Goal: Information Seeking & Learning: Check status

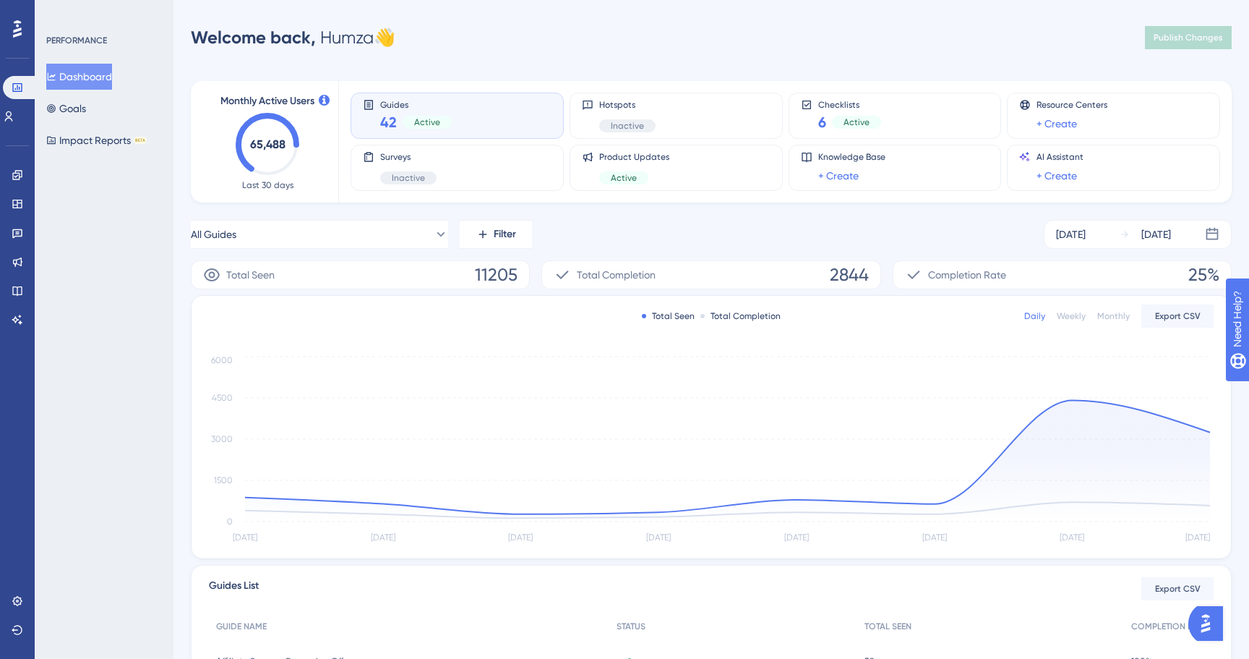
click at [22, 616] on div "Settings Logout" at bounding box center [18, 615] width 12 height 52
click at [23, 599] on link at bounding box center [18, 600] width 12 height 23
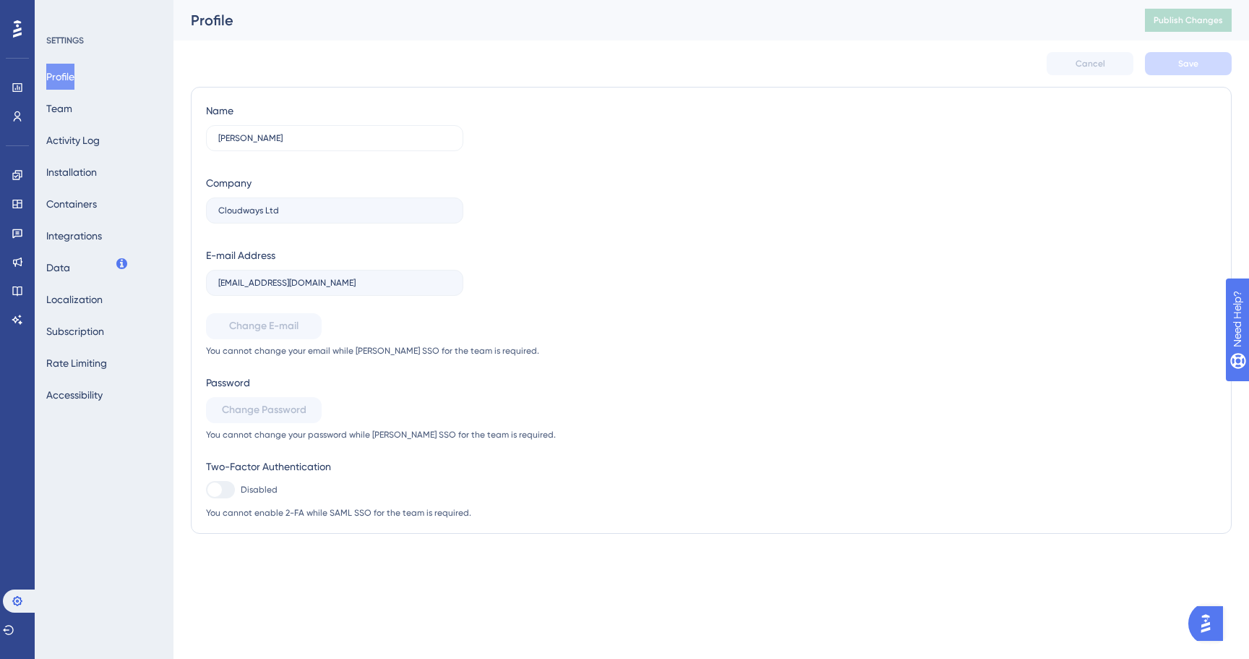
click at [121, 134] on div "Profile Team Activity Log Installation Containers Integrations Data Localizatio…" at bounding box center [104, 236] width 117 height 344
click at [95, 139] on button "Activity Log" at bounding box center [73, 140] width 54 height 26
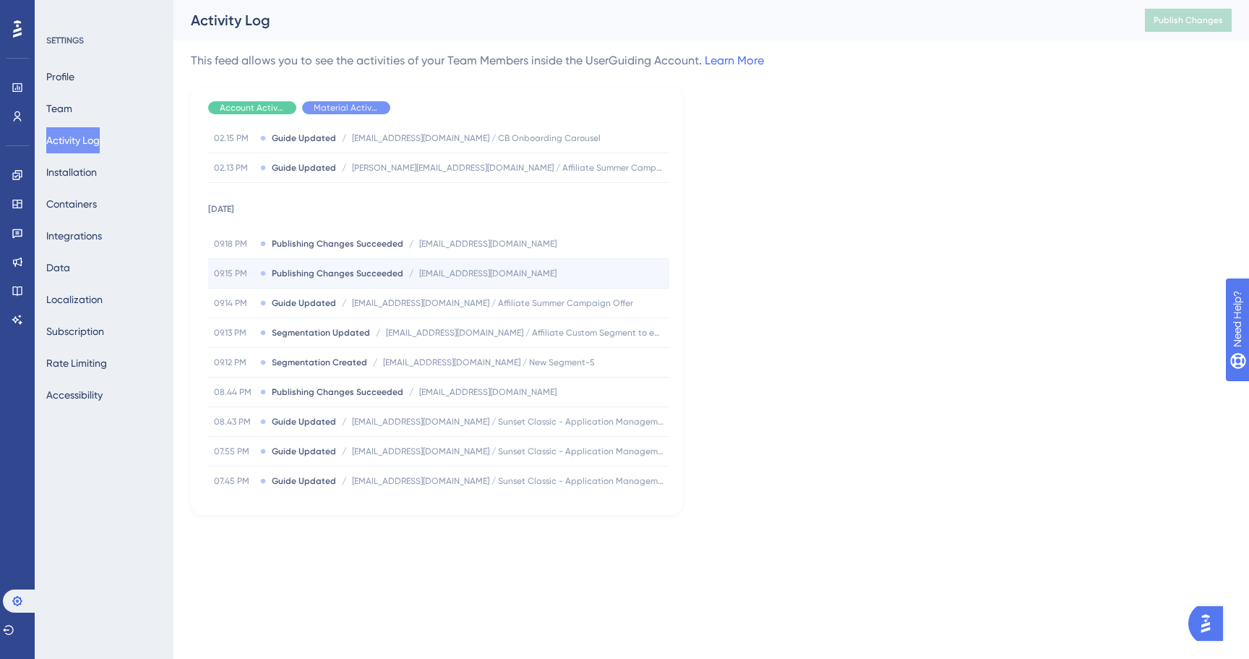
scroll to position [821, 0]
click at [23, 165] on link at bounding box center [18, 174] width 12 height 23
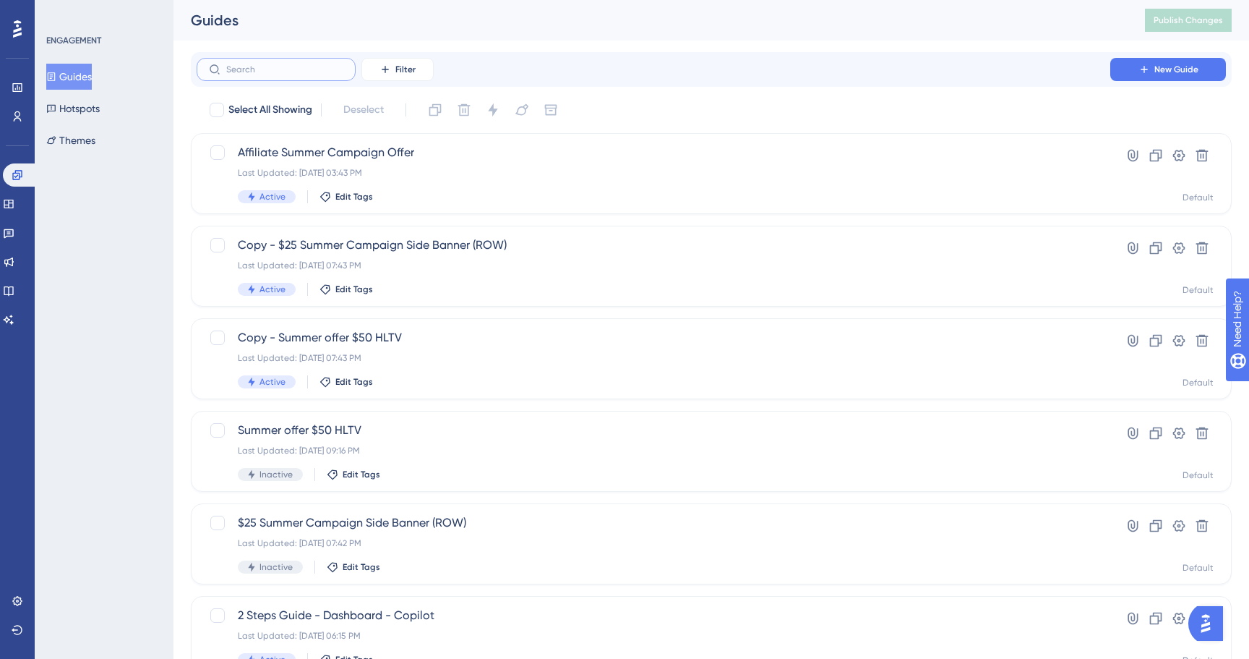
click at [322, 69] on input "text" at bounding box center [284, 69] width 117 height 10
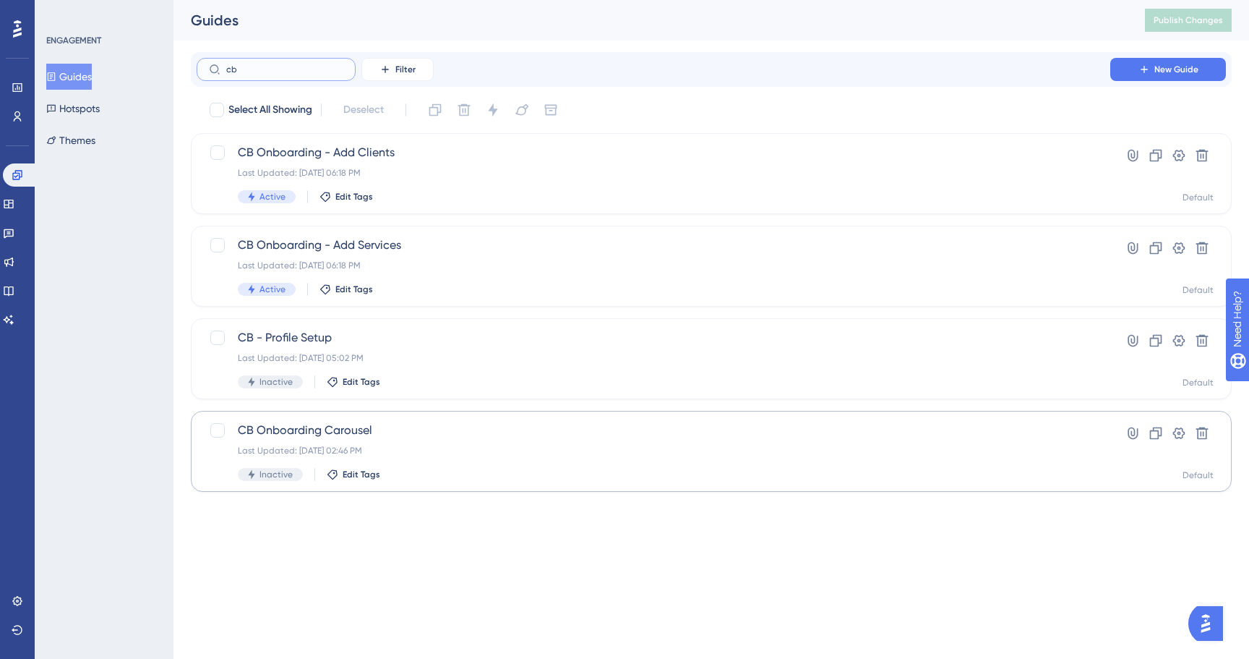
type input "cb"
click at [363, 430] on span "CB Onboarding Carousel" at bounding box center [654, 430] width 832 height 17
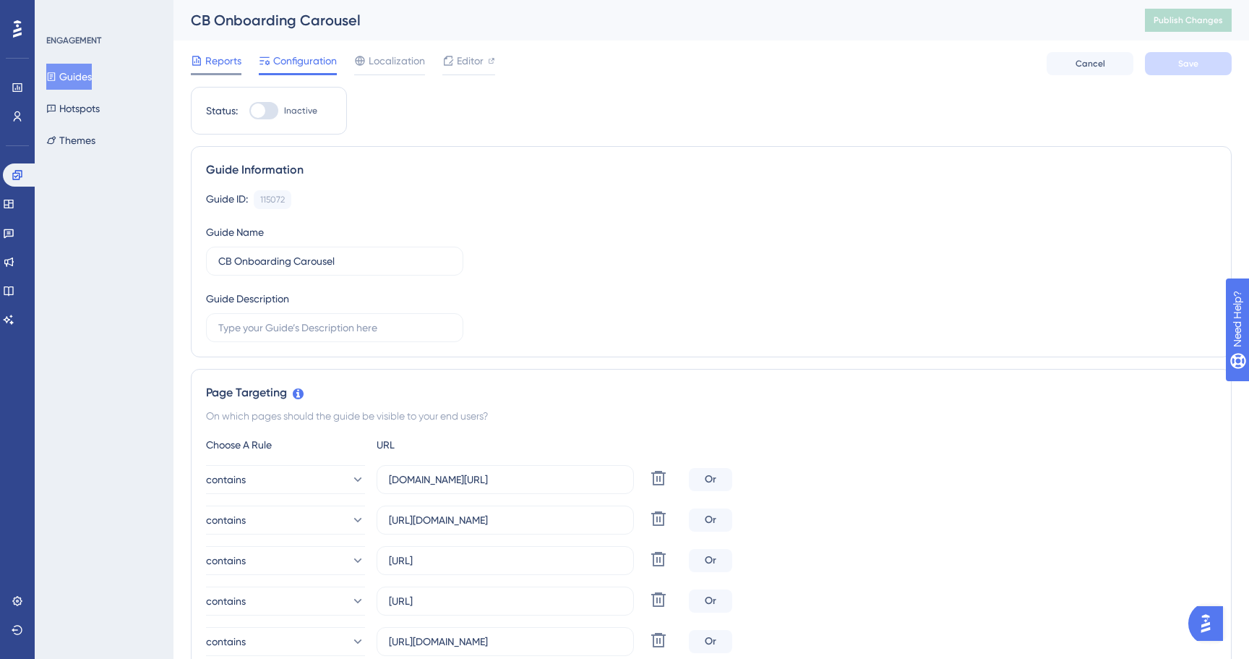
click at [226, 73] on div at bounding box center [216, 74] width 51 height 2
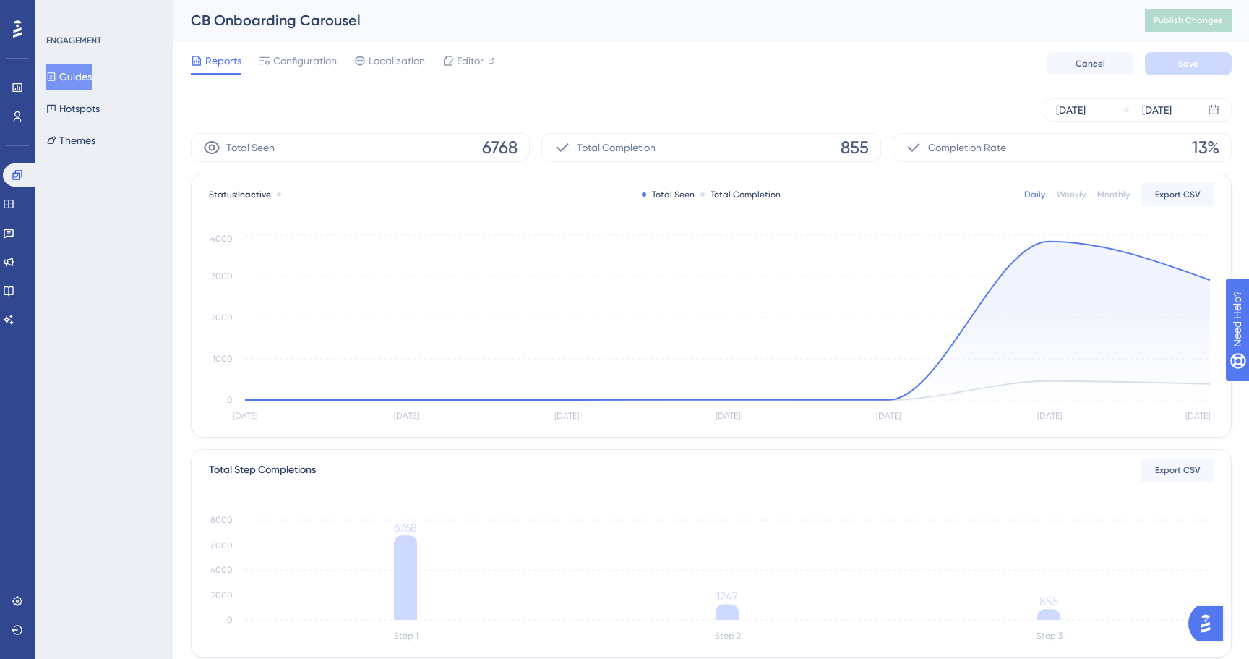
click at [1067, 192] on div "Weekly" at bounding box center [1071, 195] width 29 height 12
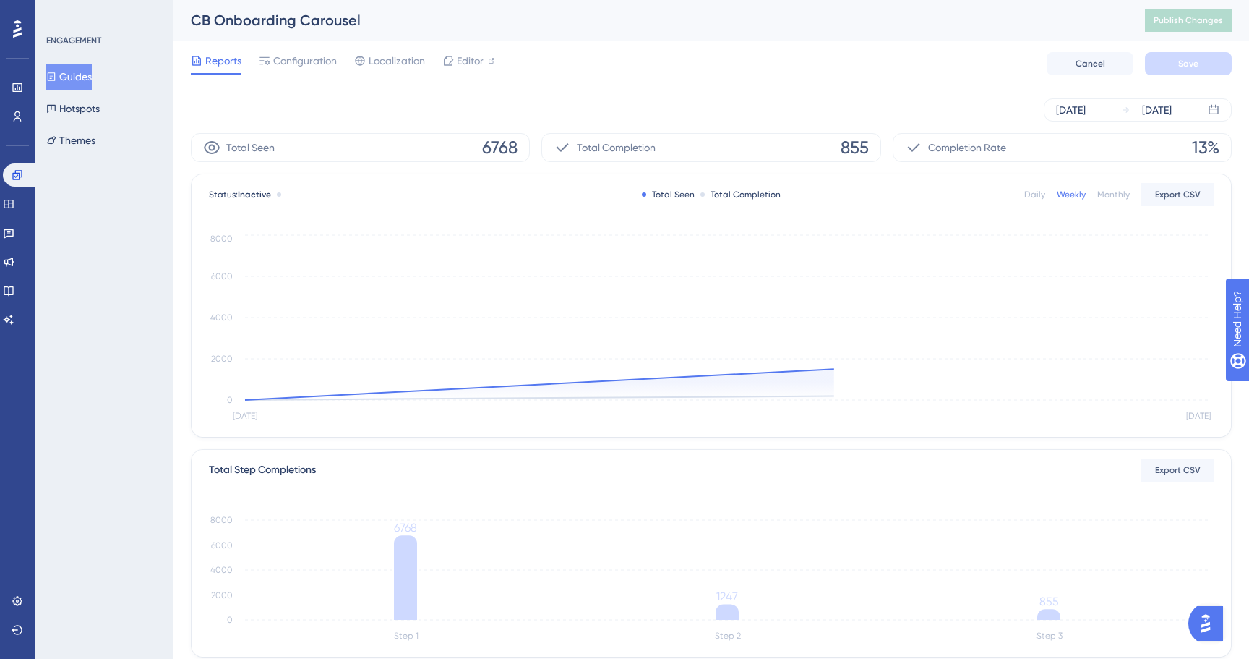
click at [1105, 192] on div "Monthly" at bounding box center [1114, 195] width 33 height 12
click at [1035, 192] on div "Daily" at bounding box center [1035, 195] width 21 height 12
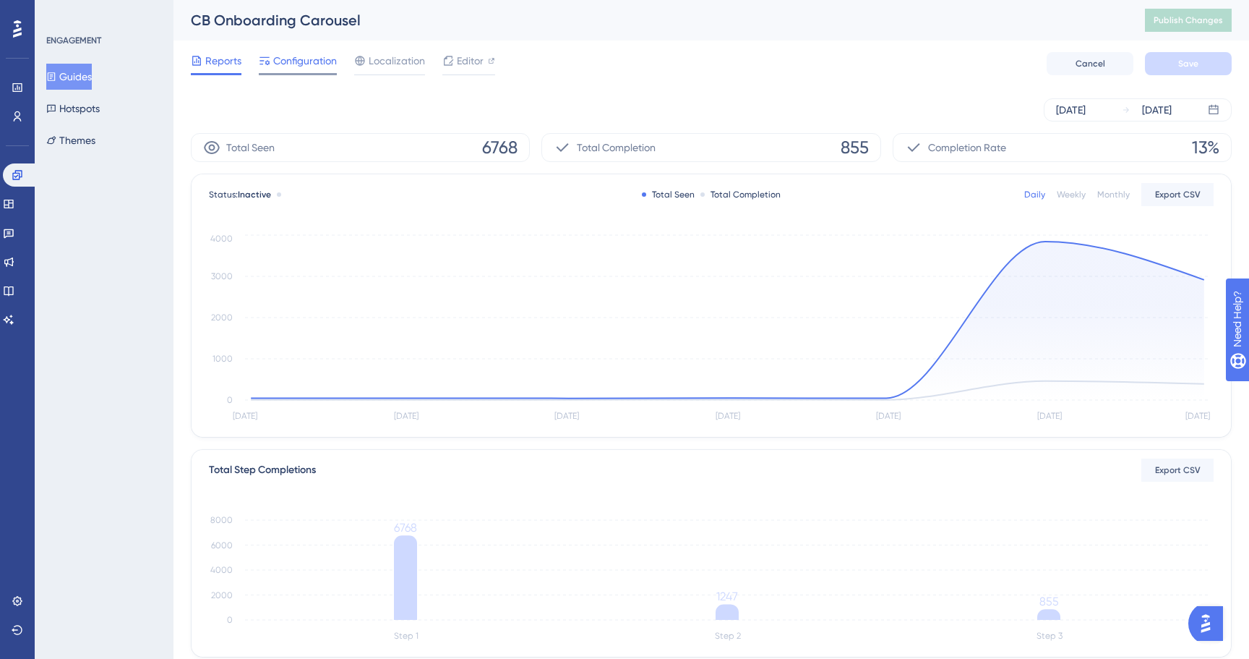
click at [269, 58] on icon at bounding box center [265, 61] width 12 height 12
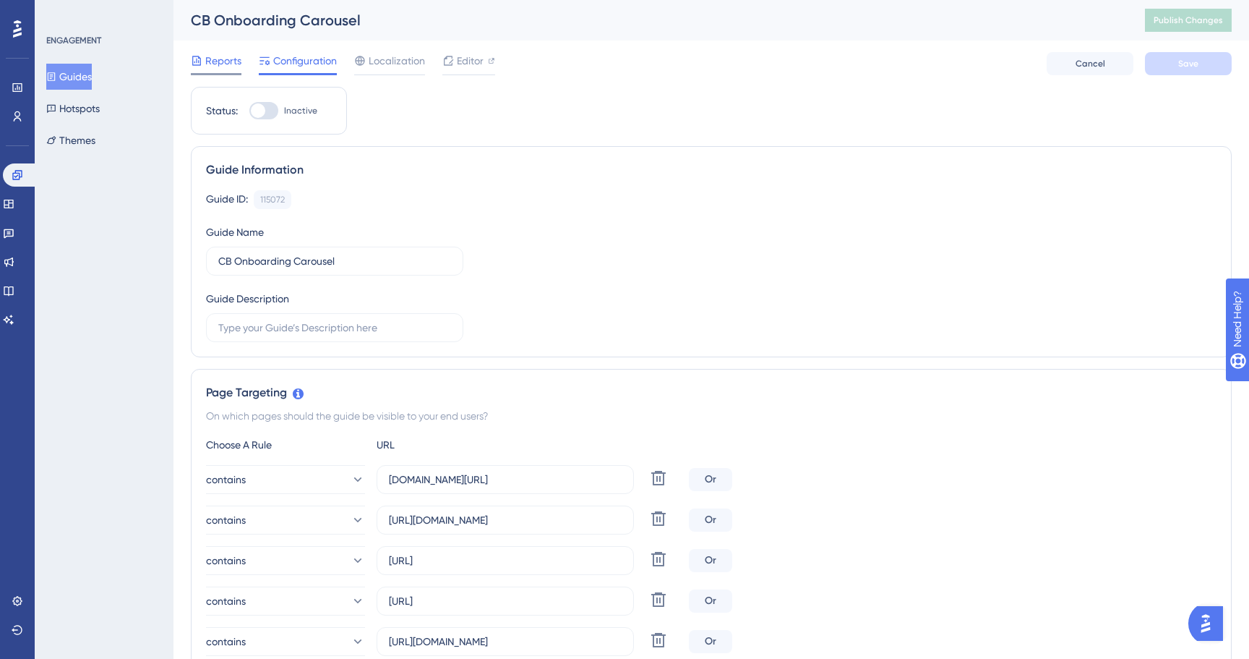
click at [202, 69] on div "Reports" at bounding box center [216, 60] width 51 height 17
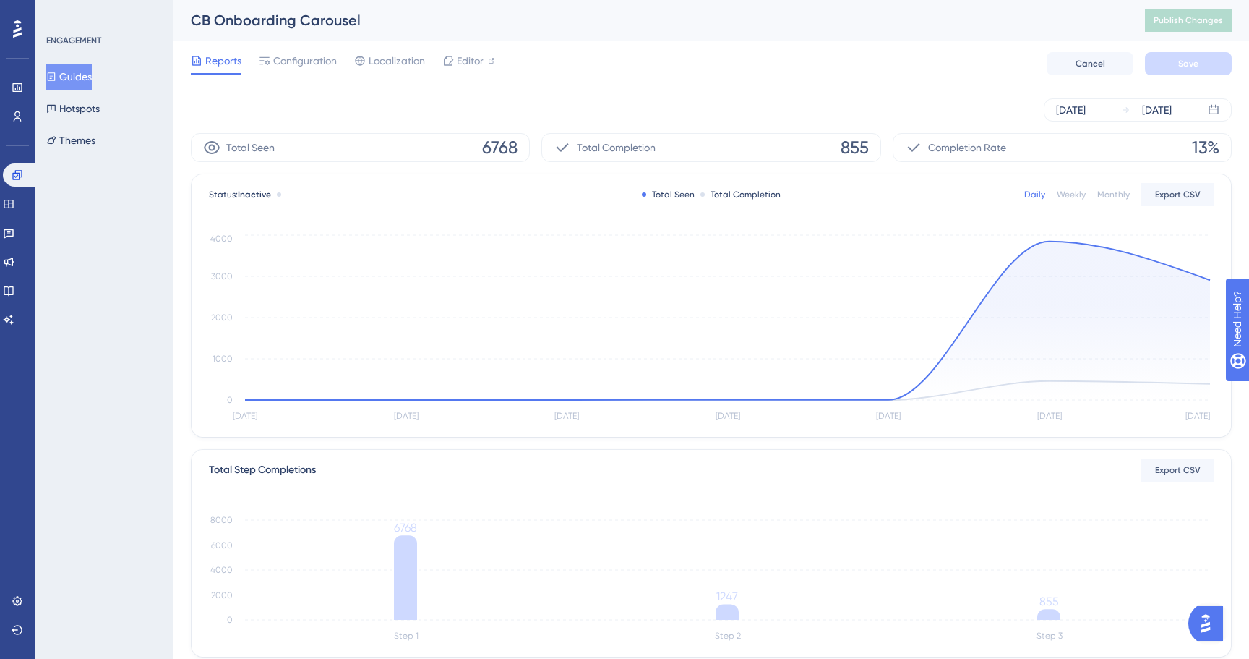
click at [628, 154] on span "Total Completion" at bounding box center [616, 147] width 79 height 17
click at [712, 114] on div "[DATE] [DATE]" at bounding box center [711, 109] width 1041 height 23
click at [1046, 240] on circle at bounding box center [1050, 242] width 12 height 12
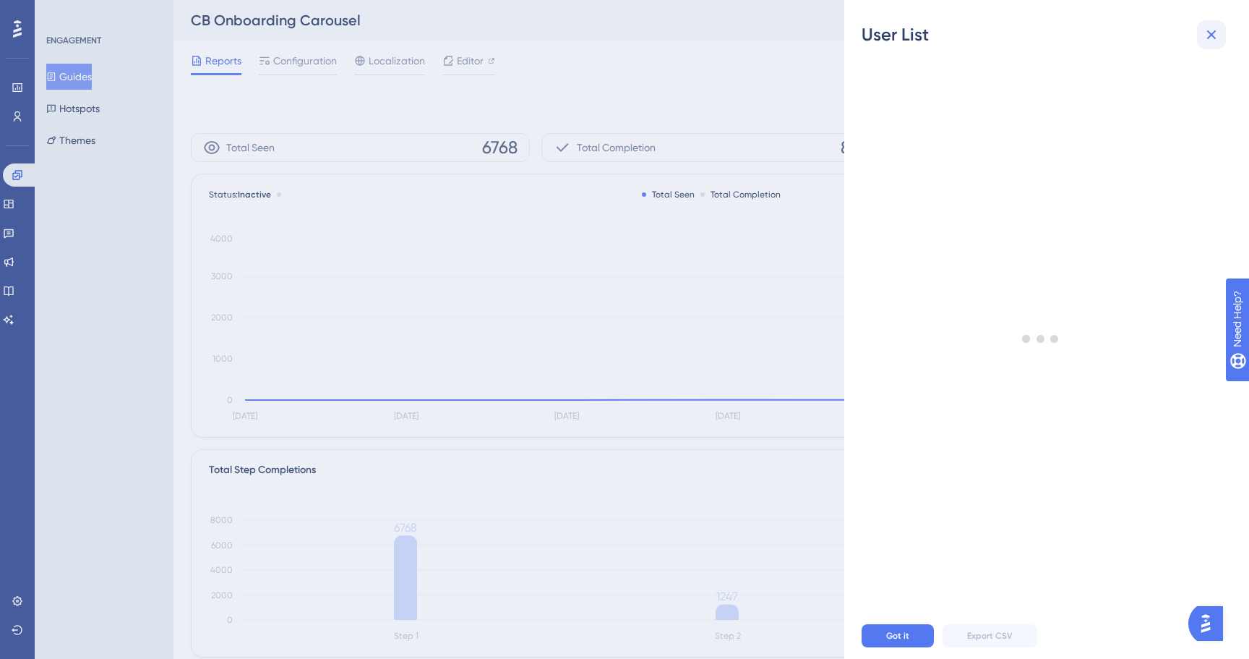
click at [1218, 35] on icon at bounding box center [1211, 34] width 17 height 17
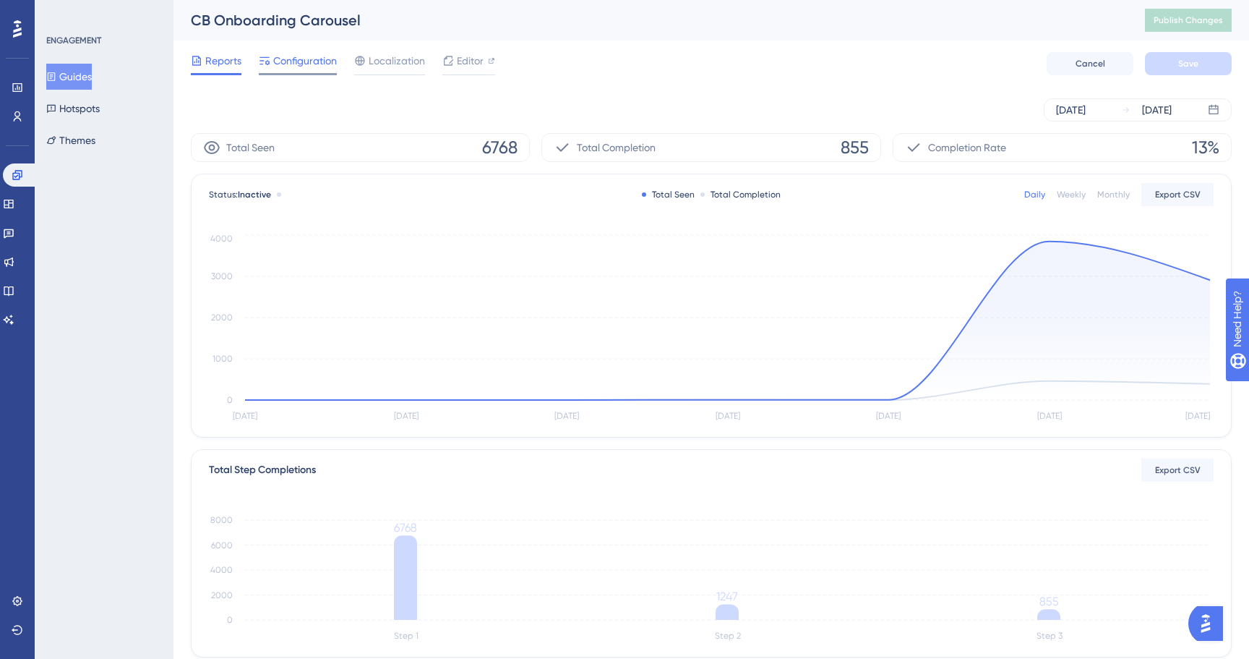
click at [304, 59] on span "Configuration" at bounding box center [305, 60] width 64 height 17
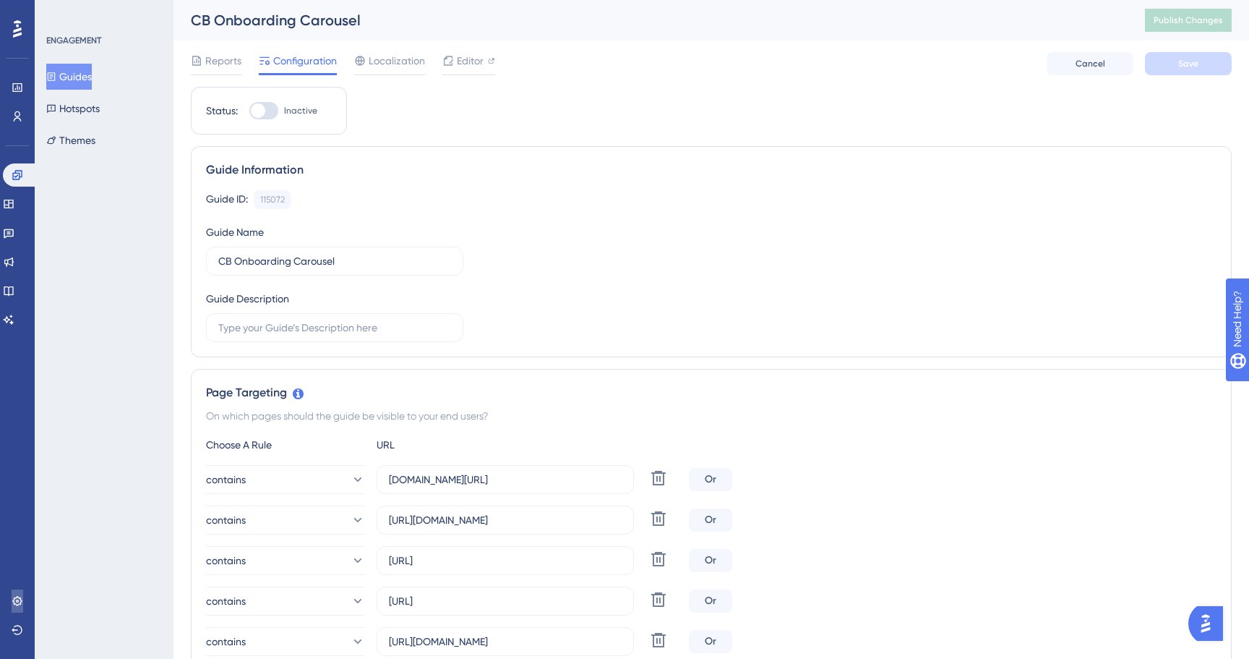
click at [12, 591] on link at bounding box center [18, 600] width 12 height 23
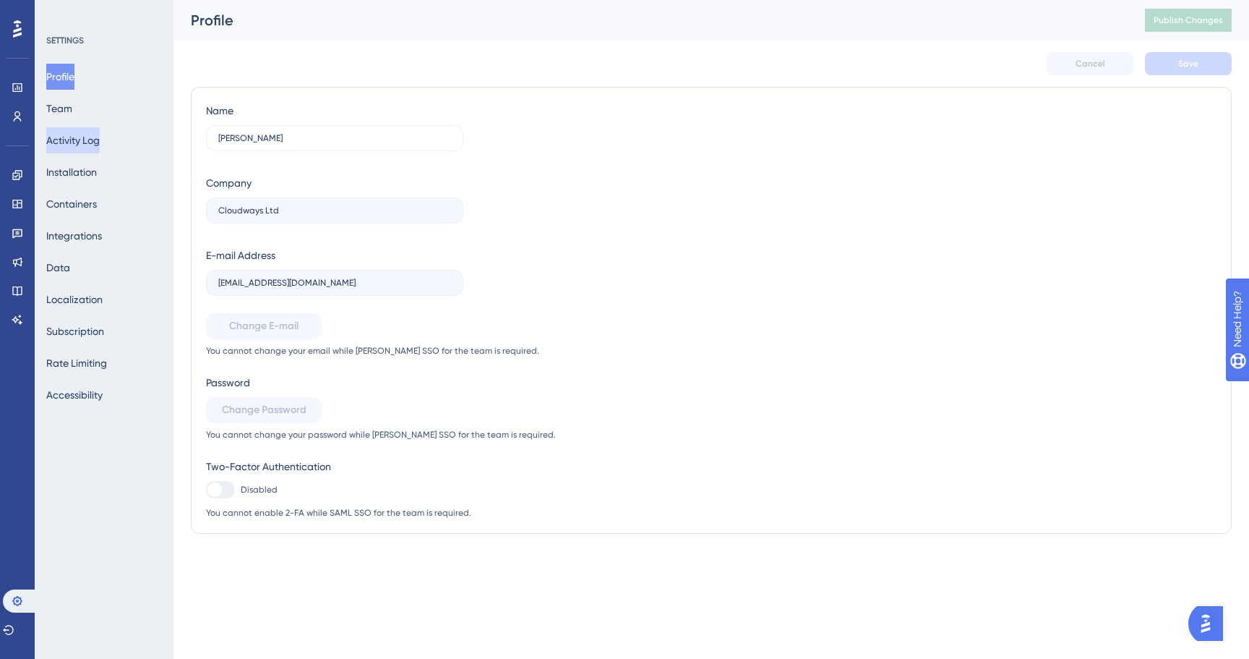
click at [95, 141] on button "Activity Log" at bounding box center [73, 140] width 54 height 26
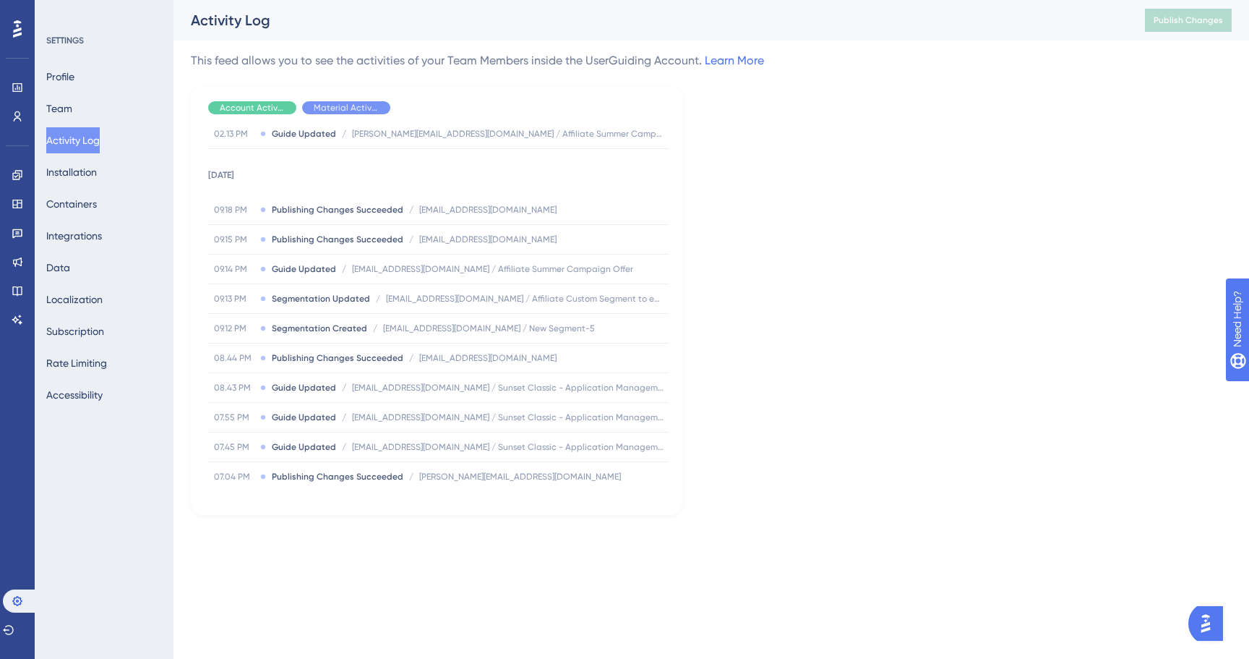
scroll to position [854, 0]
click at [18, 160] on div "Engagement Widgets Feedback Product Updates Knowledge Base AI Assistant" at bounding box center [17, 229] width 23 height 203
click at [18, 163] on div "Engagement Widgets Feedback Product Updates Knowledge Base AI Assistant" at bounding box center [17, 229] width 23 height 203
click at [18, 166] on link at bounding box center [18, 174] width 12 height 23
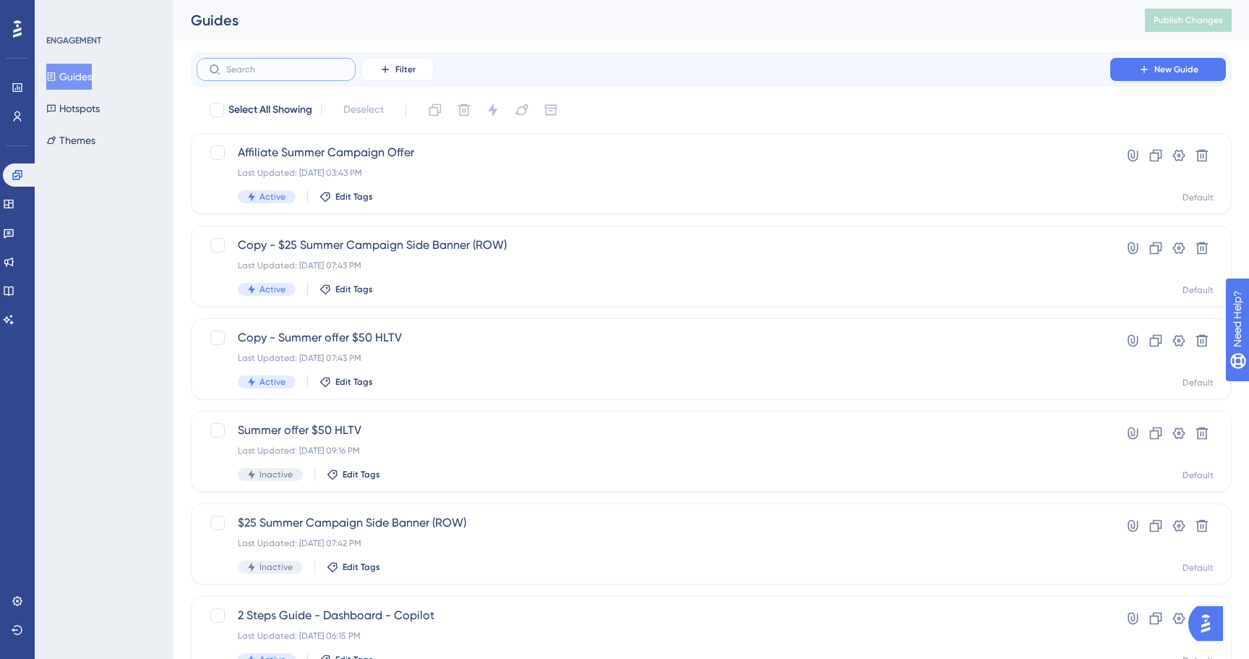
click at [307, 69] on input "text" at bounding box center [284, 69] width 117 height 10
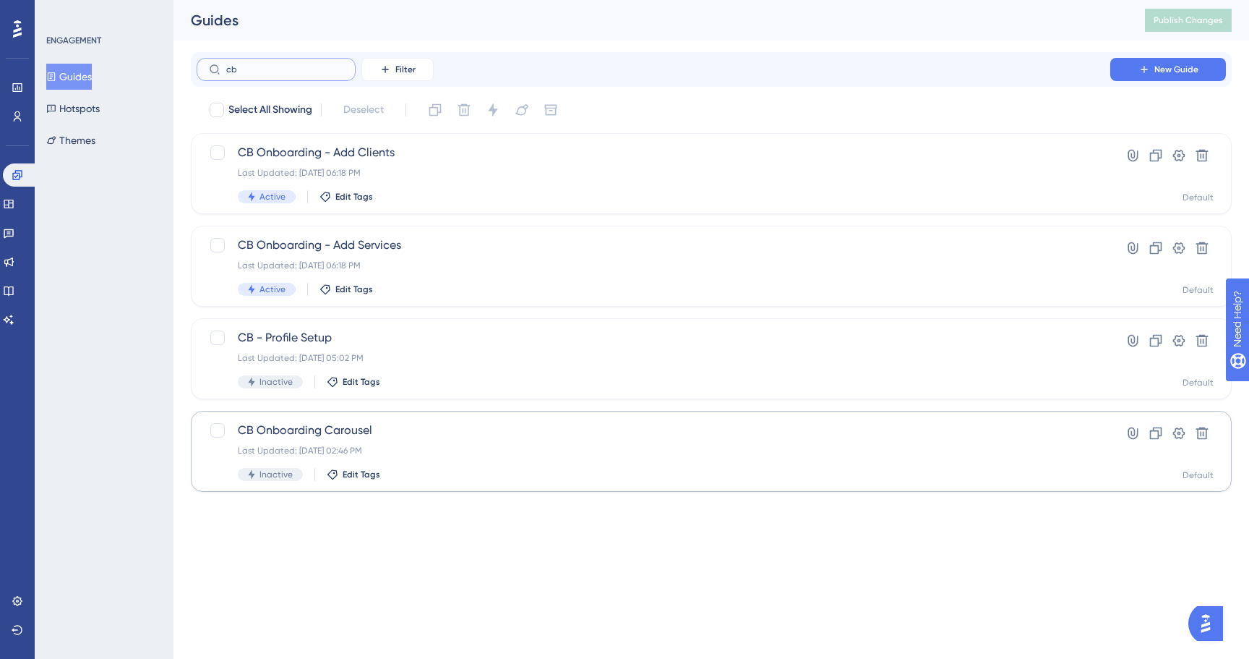
type input "cb"
click at [419, 445] on div "Last Updated: [DATE] 02:46 PM" at bounding box center [654, 451] width 832 height 12
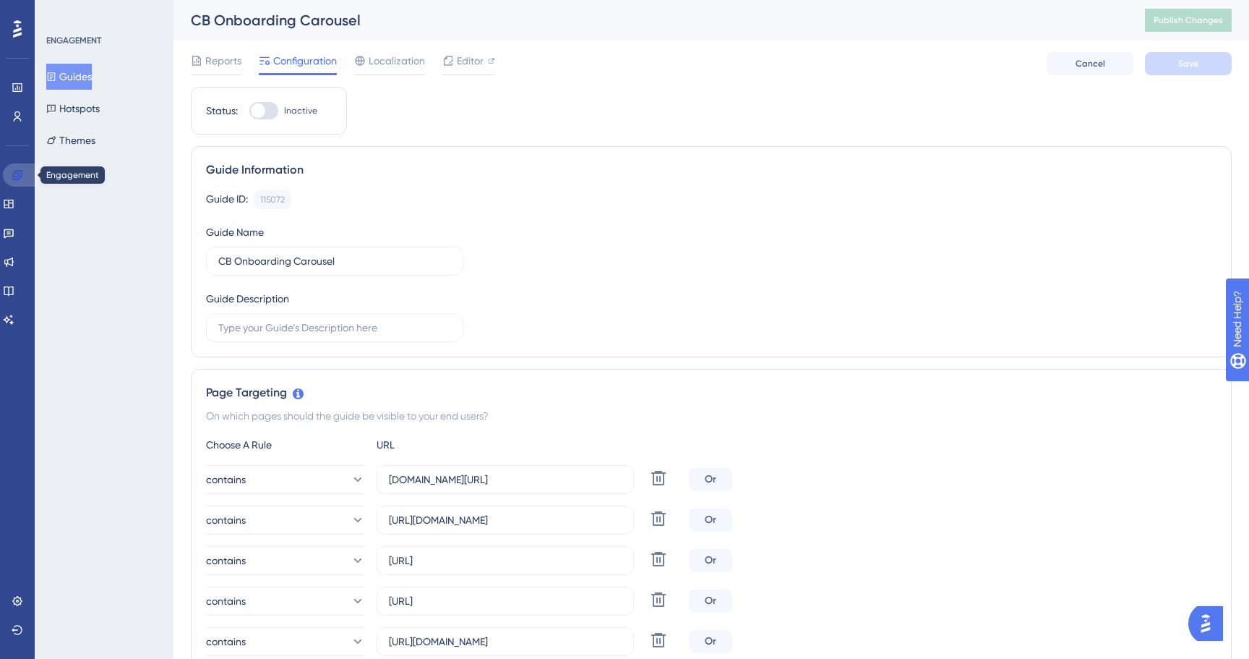
click at [12, 177] on icon at bounding box center [18, 175] width 12 height 12
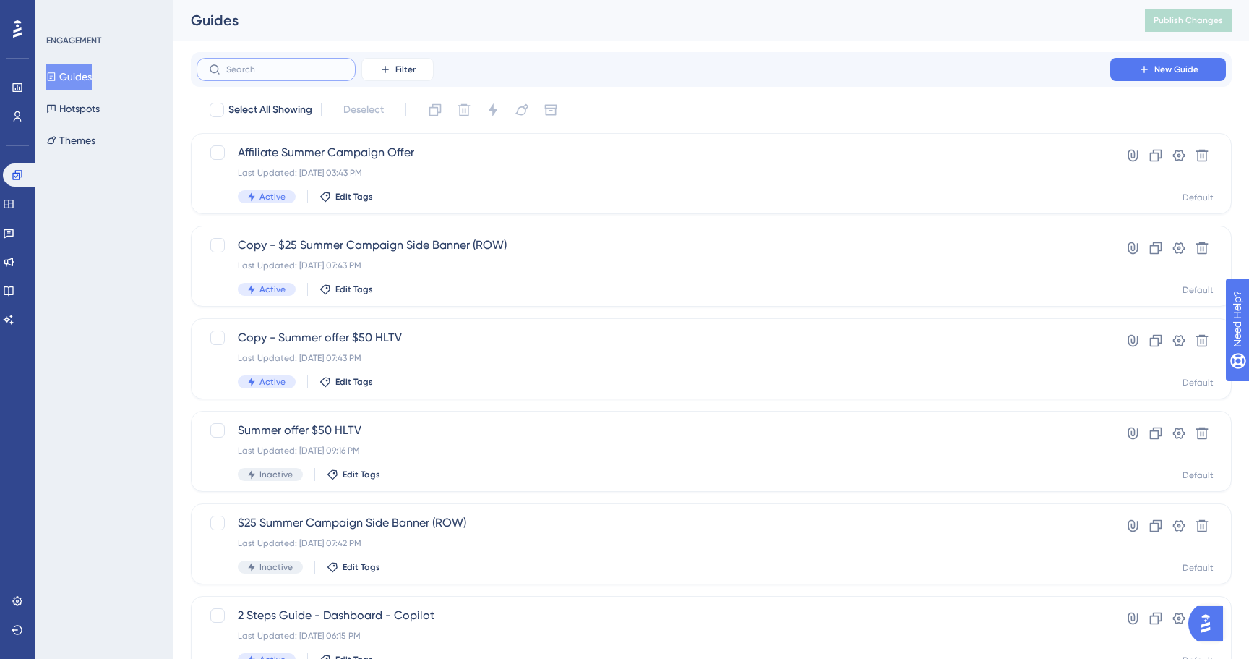
click at [310, 71] on input "text" at bounding box center [284, 69] width 117 height 10
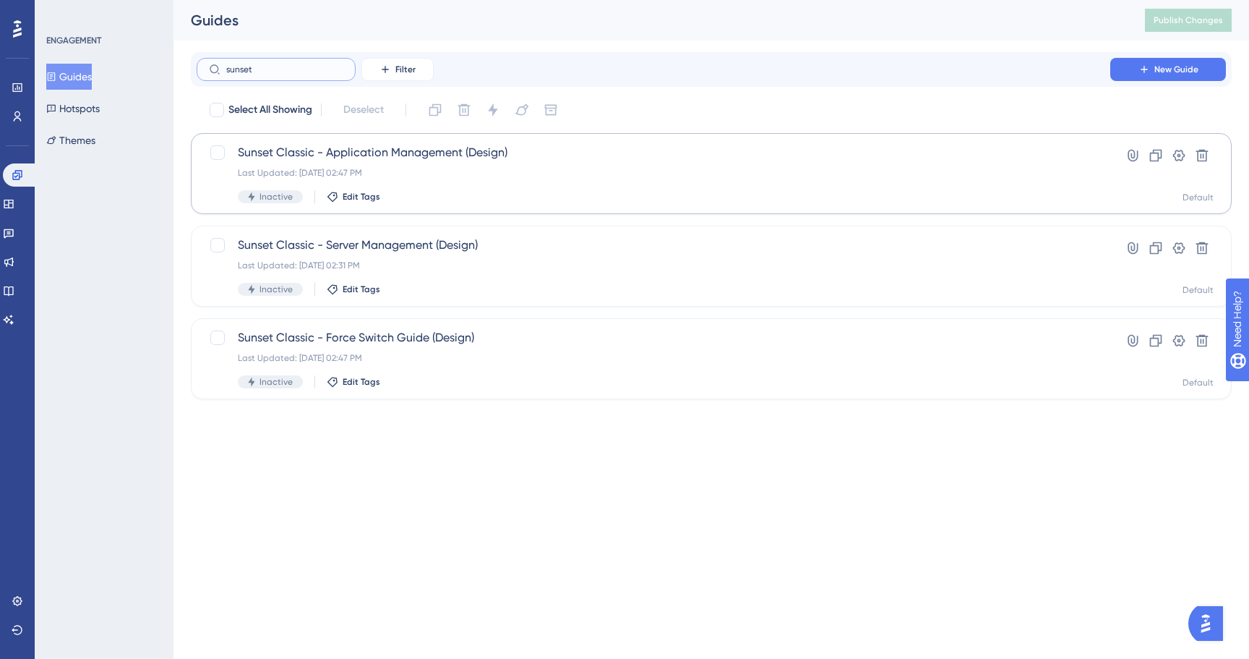
type input "sunset"
click at [441, 173] on div "Last Updated: [DATE] 02:47 PM" at bounding box center [654, 173] width 832 height 12
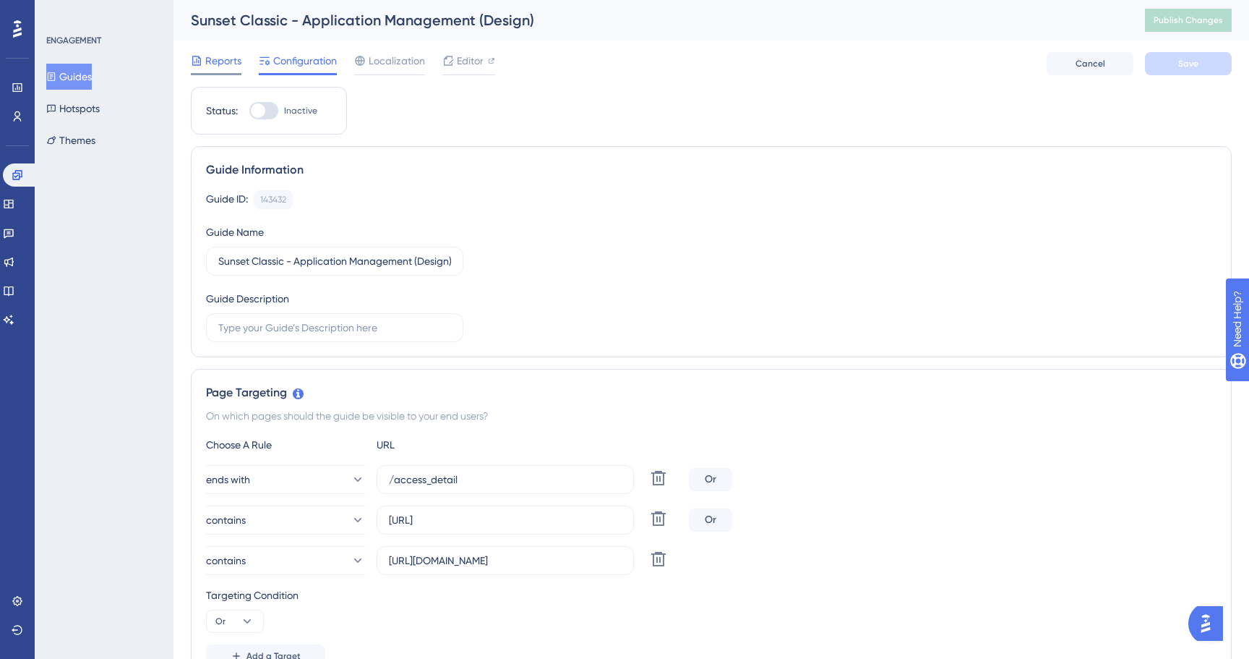
click at [225, 54] on span "Reports" at bounding box center [223, 60] width 36 height 17
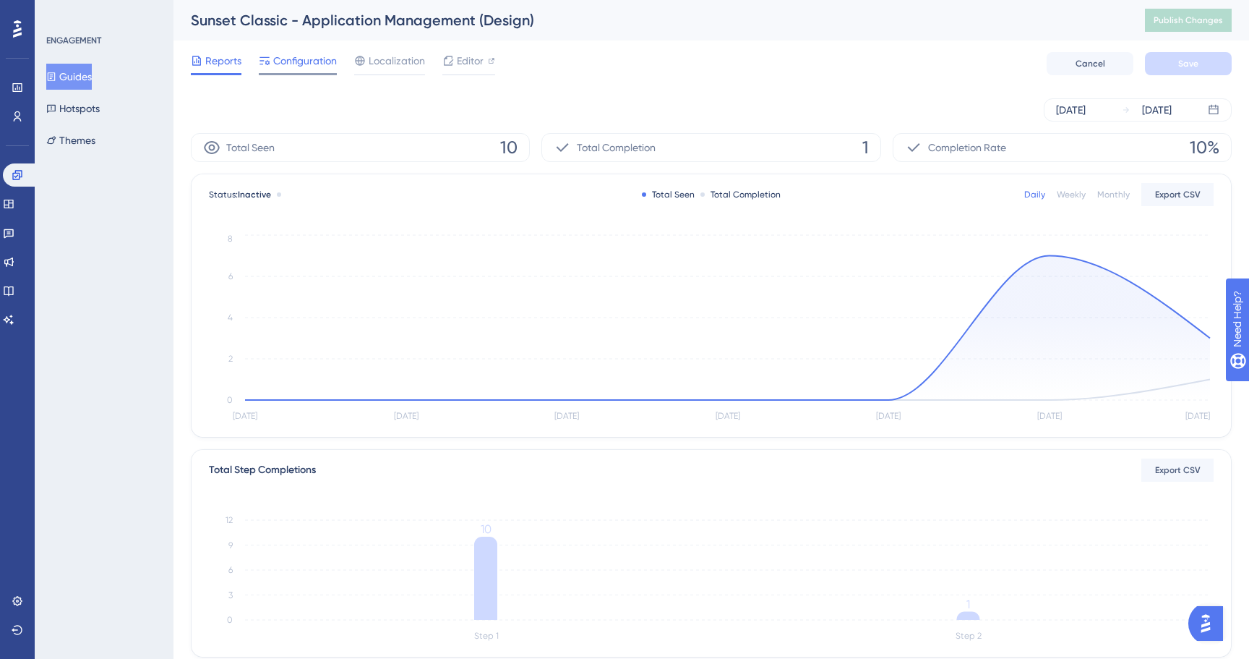
click at [303, 67] on span "Configuration" at bounding box center [305, 60] width 64 height 17
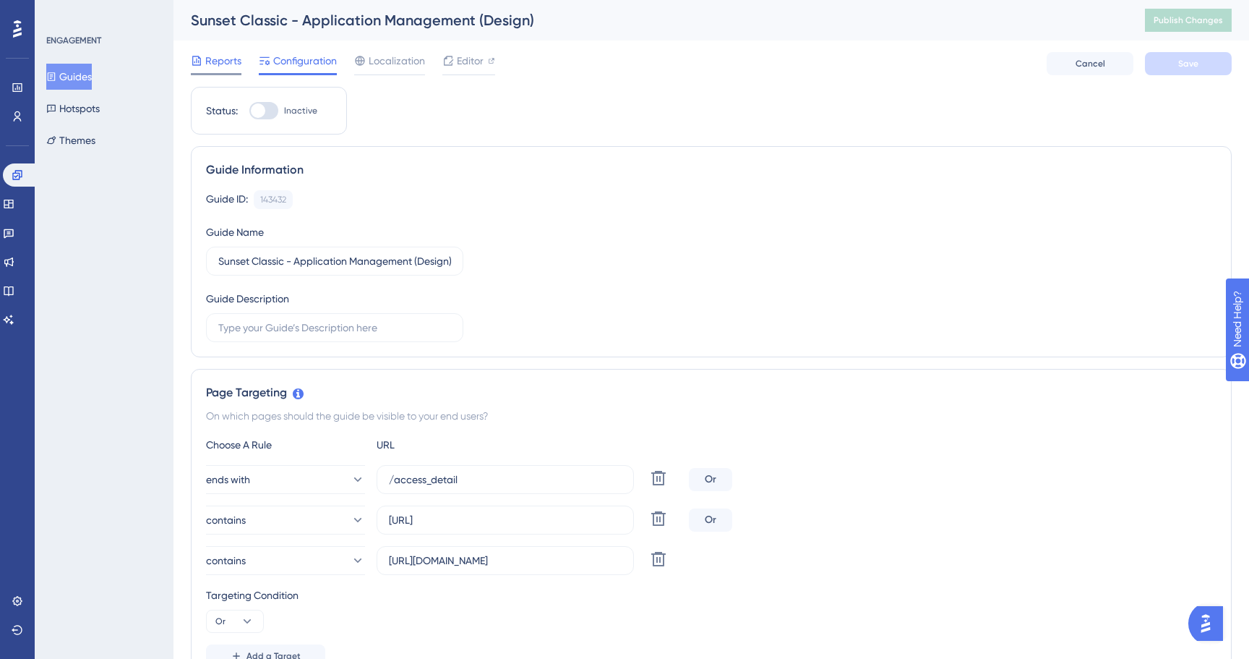
click at [223, 64] on span "Reports" at bounding box center [223, 60] width 36 height 17
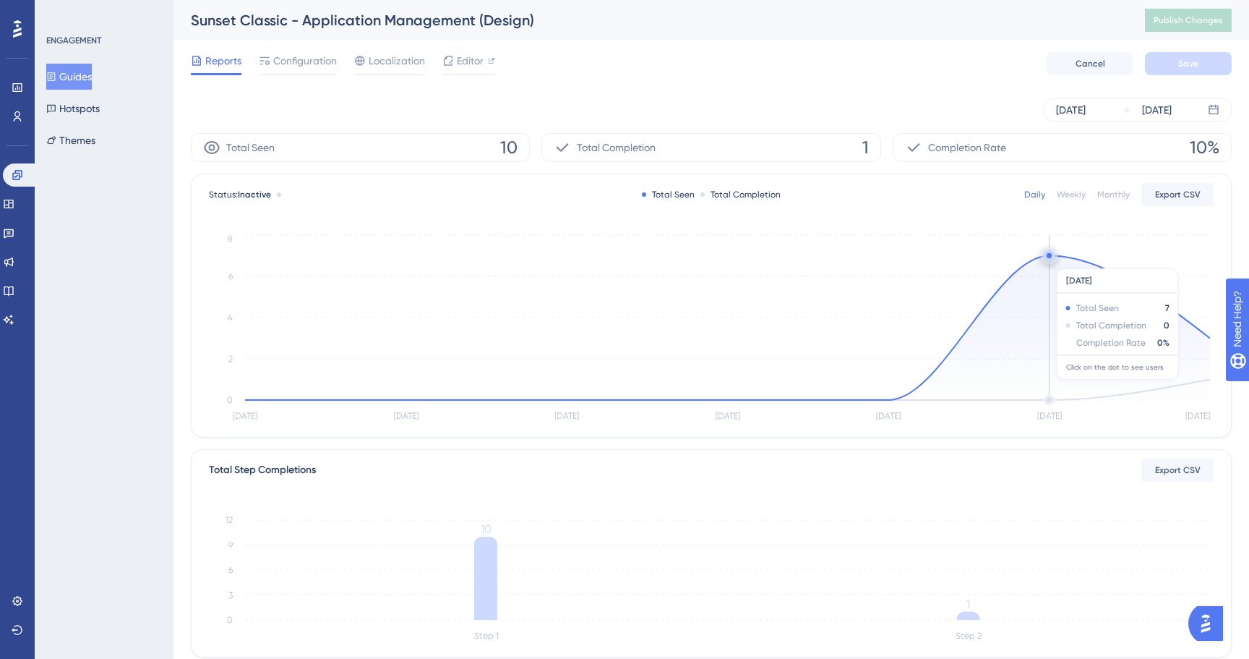
click at [1049, 258] on circle at bounding box center [1049, 258] width 0 height 0
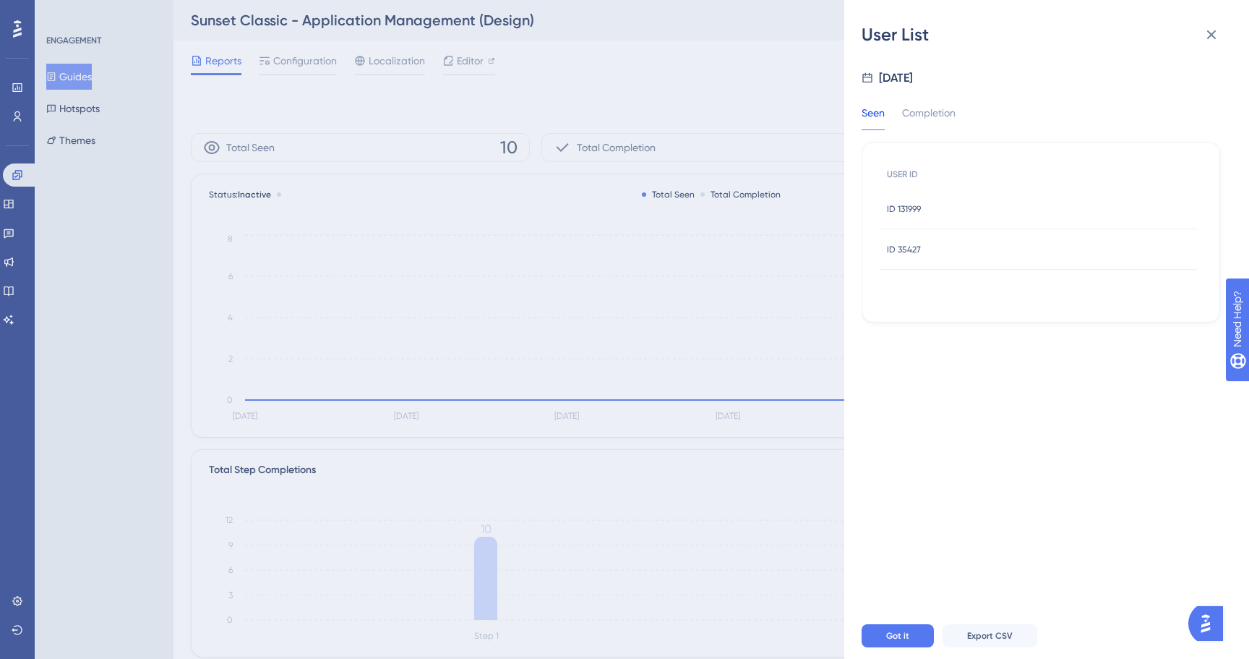
click at [908, 208] on span "ID 131999" at bounding box center [904, 209] width 34 height 12
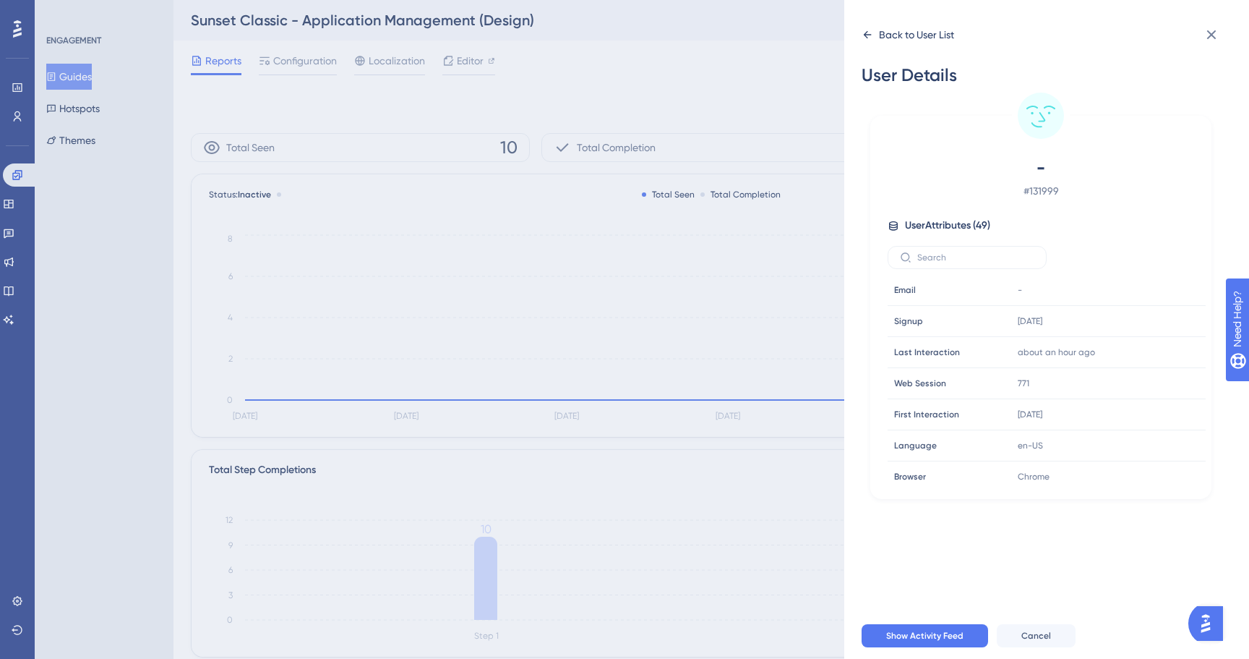
click at [867, 39] on icon at bounding box center [868, 35] width 12 height 12
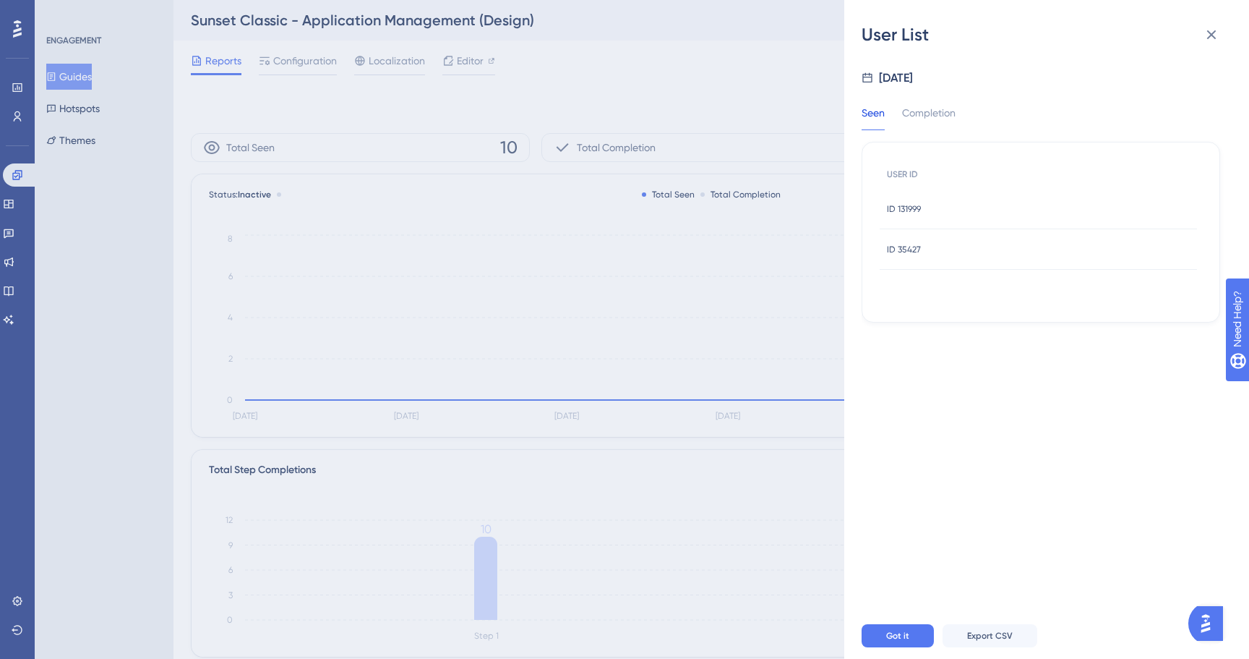
click at [919, 239] on div "ID 35427 ID 35427" at bounding box center [904, 249] width 34 height 40
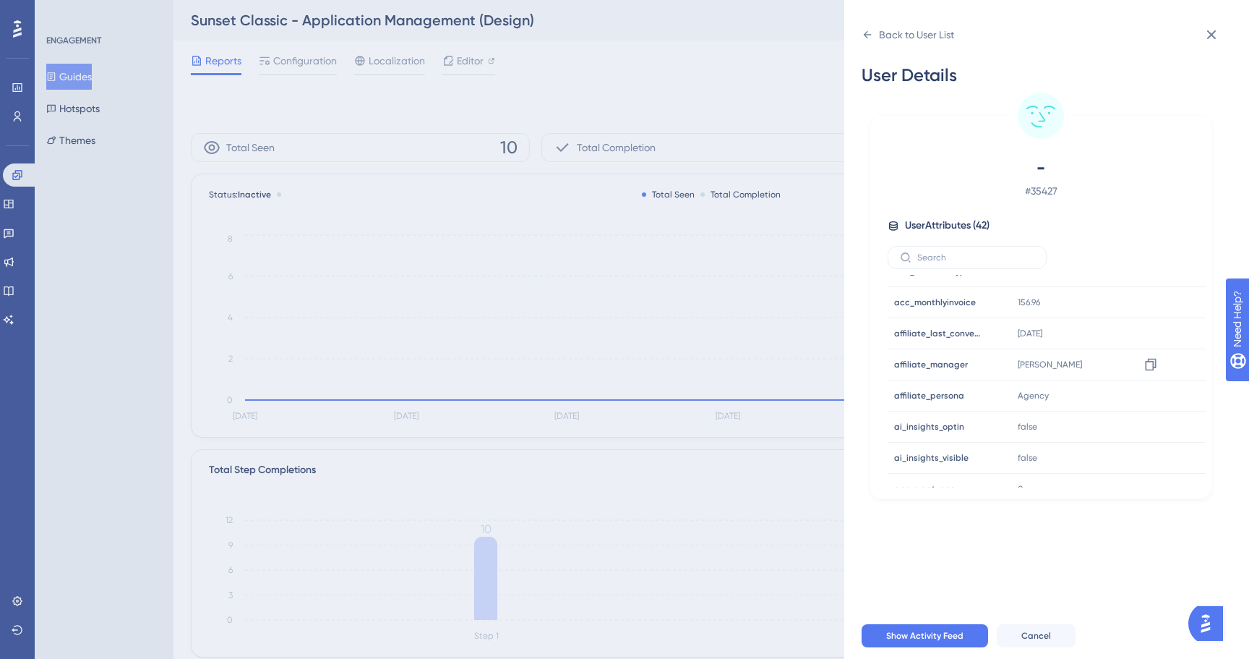
scroll to position [300, 0]
click at [1217, 33] on icon at bounding box center [1211, 34] width 17 height 17
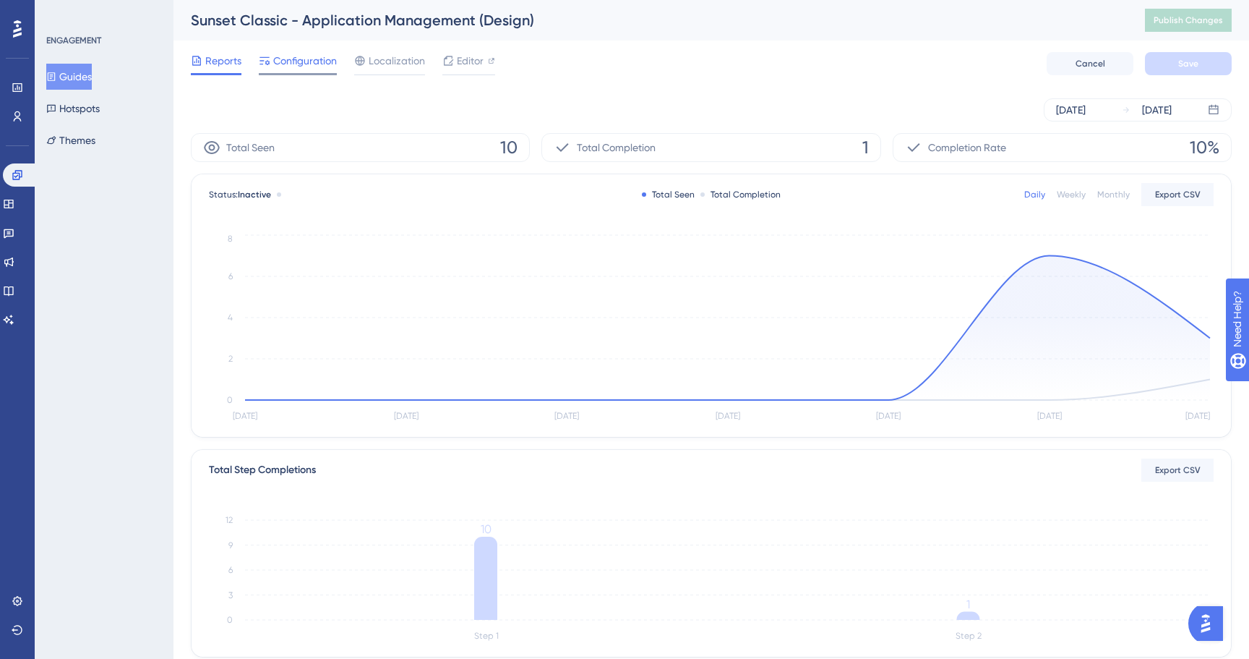
click at [297, 59] on span "Configuration" at bounding box center [305, 60] width 64 height 17
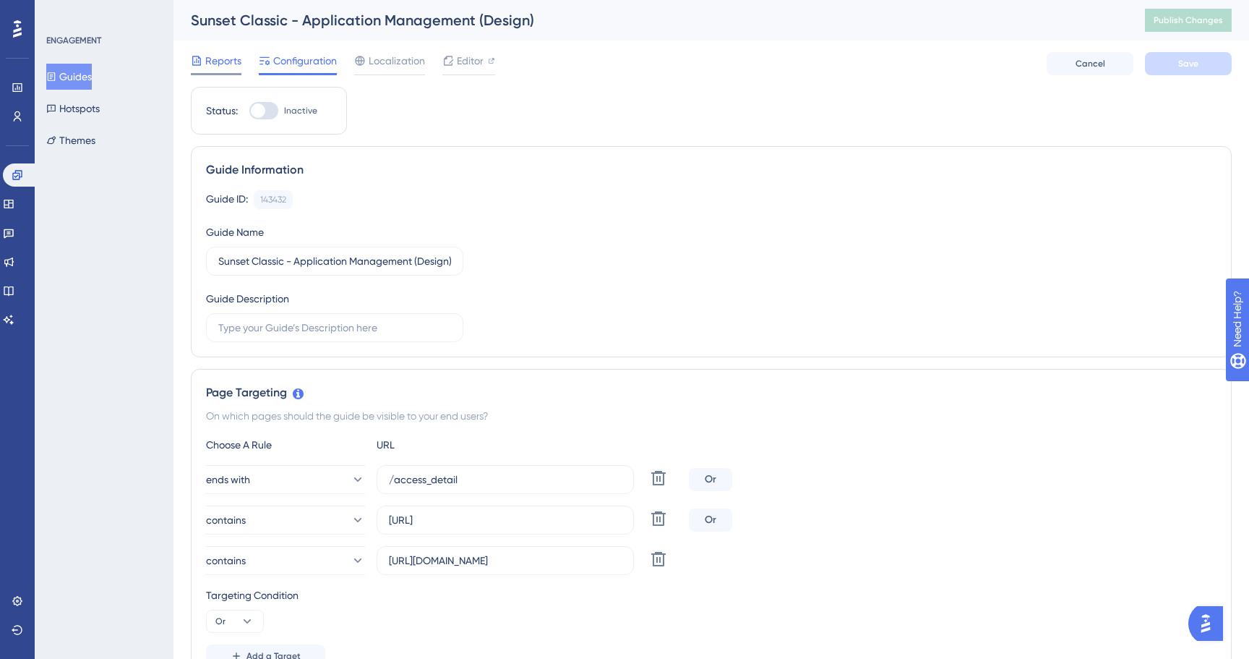
click at [223, 67] on span "Reports" at bounding box center [223, 60] width 36 height 17
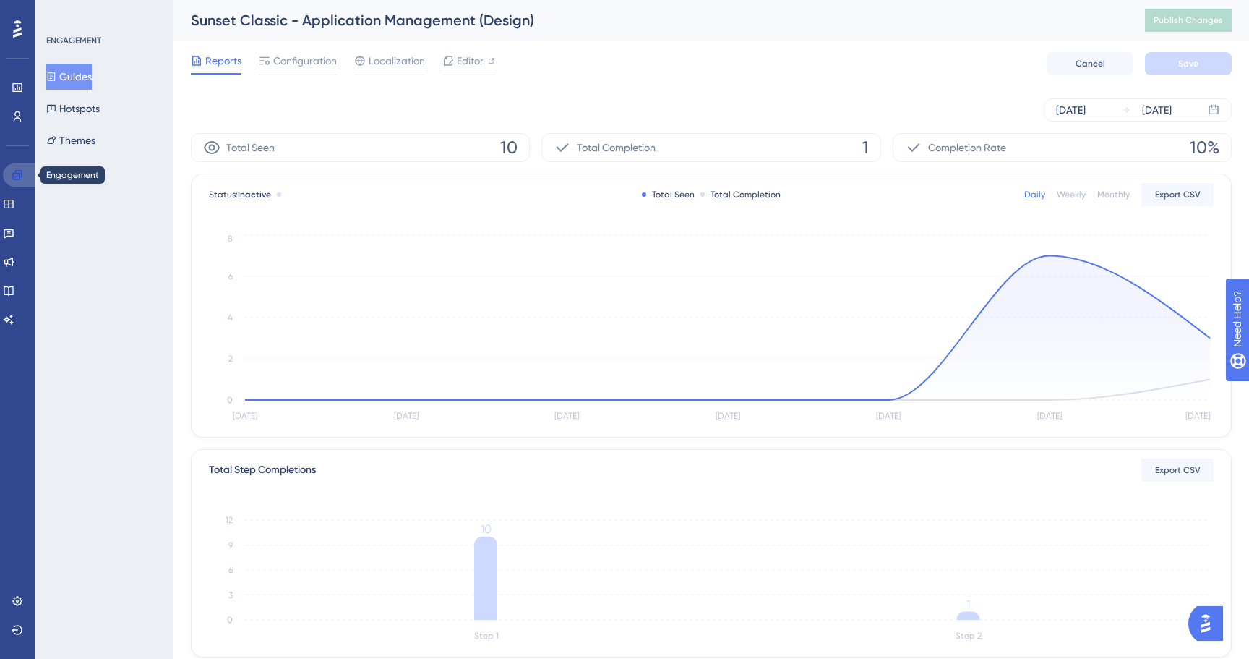
click at [24, 171] on link at bounding box center [20, 174] width 35 height 23
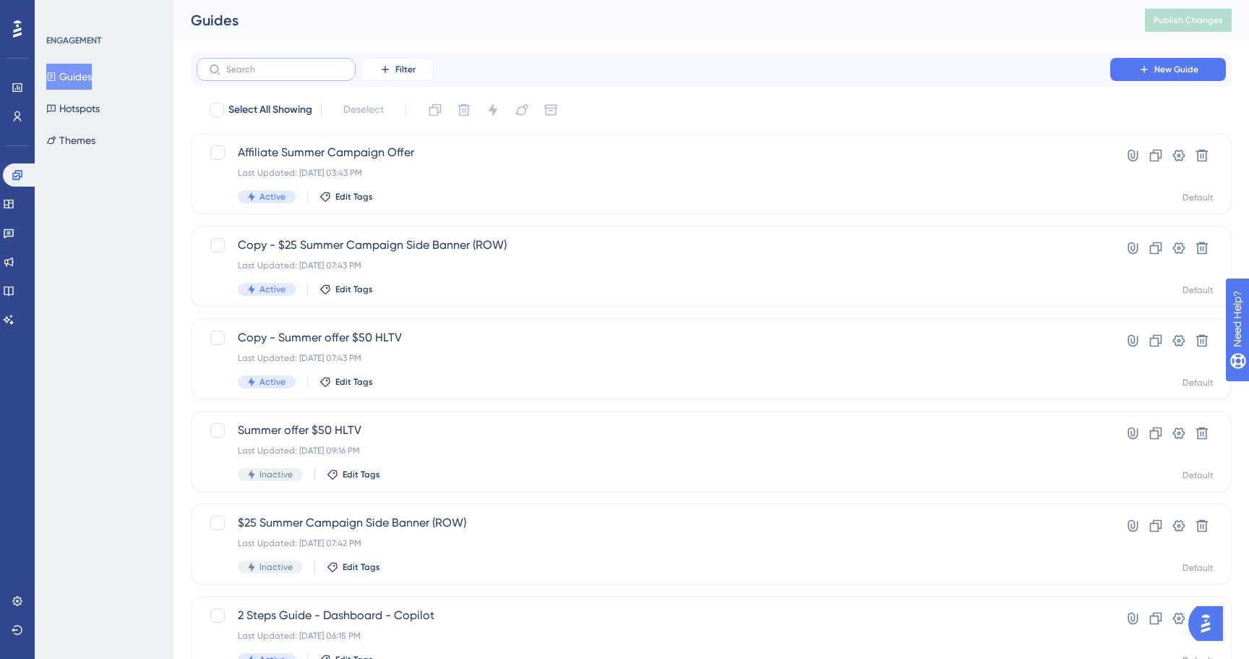
click at [310, 75] on label at bounding box center [276, 69] width 159 height 23
click at [310, 74] on input "text" at bounding box center [284, 69] width 117 height 10
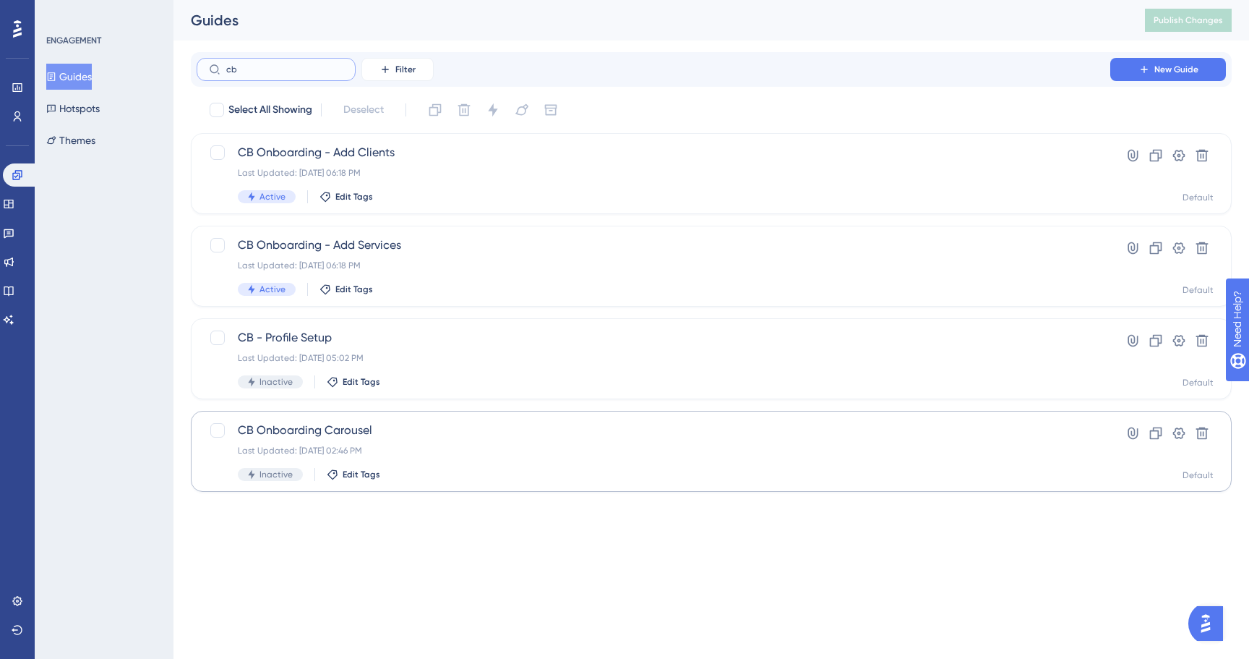
type input "cb"
click at [388, 438] on span "CB Onboarding Carousel" at bounding box center [654, 430] width 832 height 17
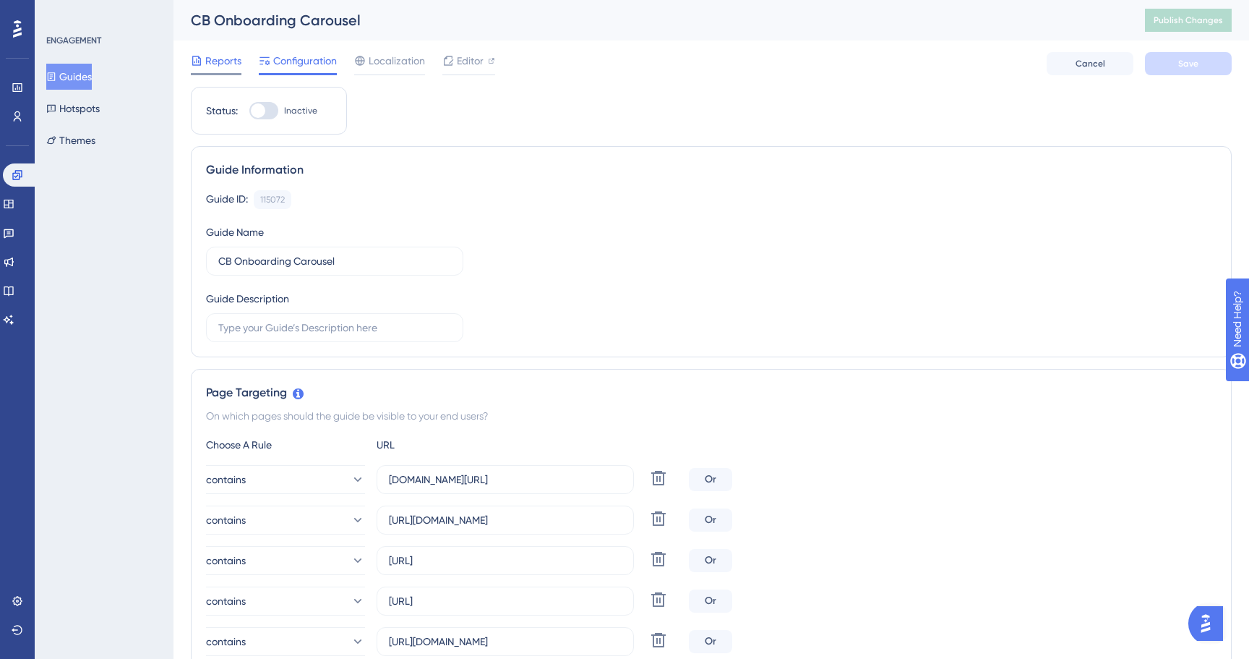
click at [222, 73] on div at bounding box center [216, 74] width 51 height 2
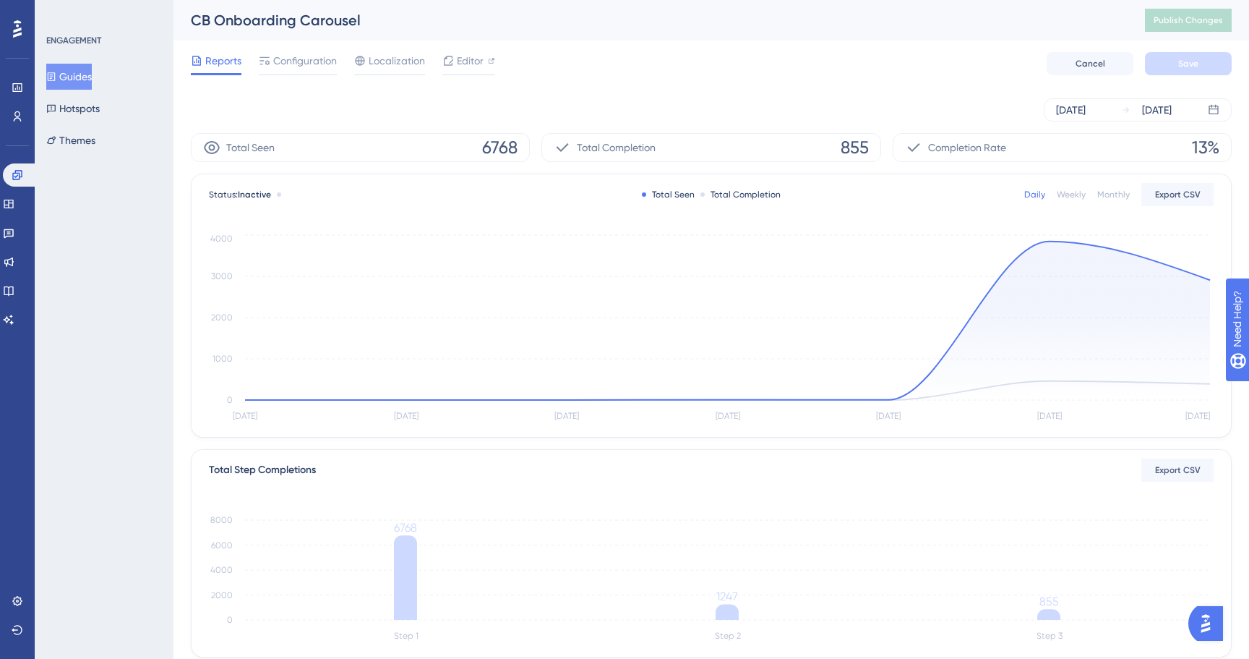
click at [497, 146] on span "6768" at bounding box center [499, 147] width 35 height 23
click at [508, 152] on div "Explain" at bounding box center [510, 145] width 40 height 22
click at [513, 143] on span "Explain" at bounding box center [510, 145] width 28 height 10
click at [586, 128] on div "[DATE] [DATE]" at bounding box center [711, 110] width 1041 height 46
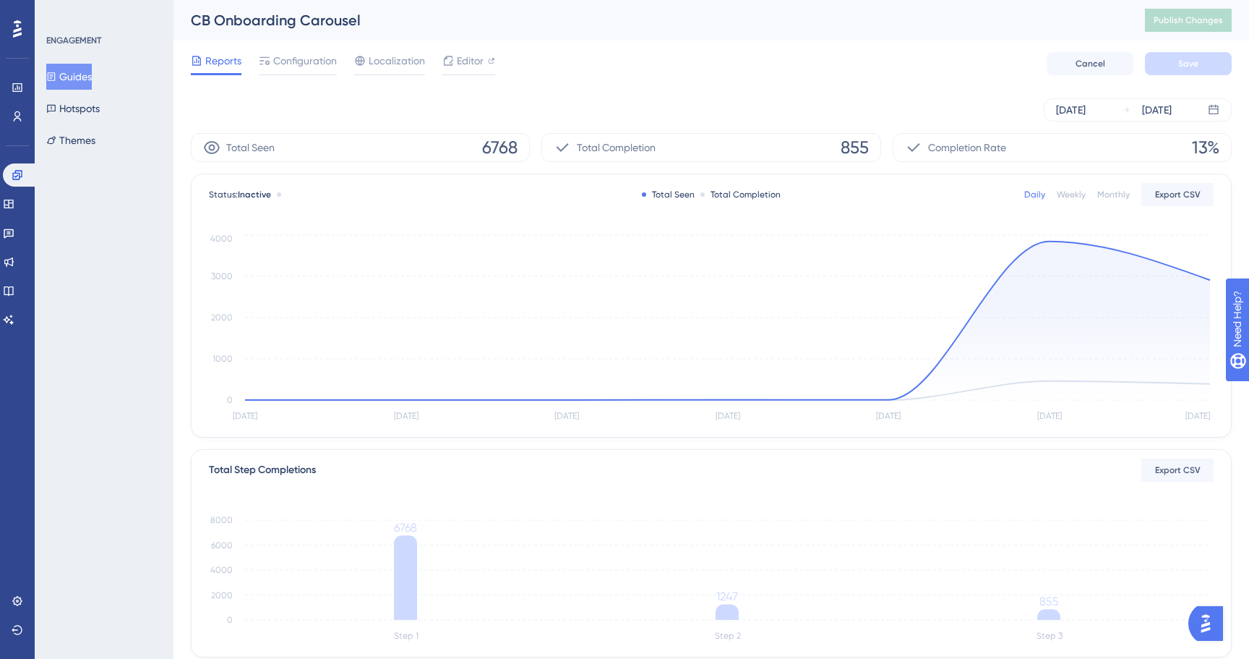
click at [839, 151] on div "Total Completion 855" at bounding box center [711, 147] width 339 height 29
click at [315, 59] on span "Configuration" at bounding box center [305, 60] width 64 height 17
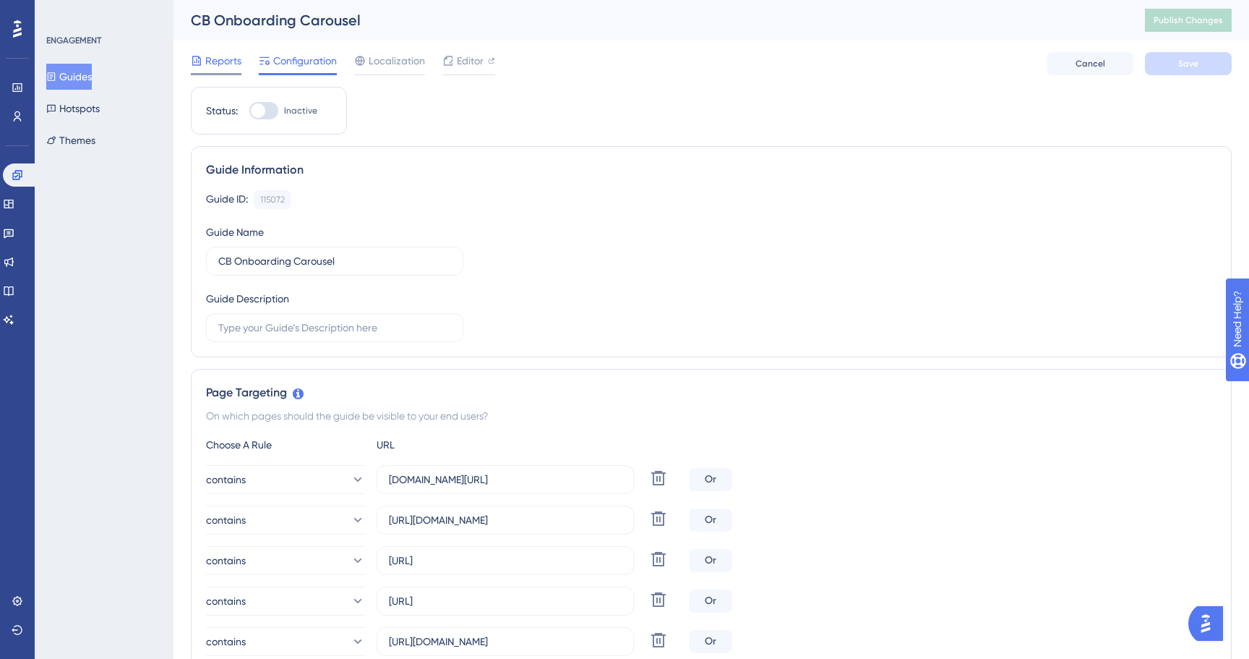
click at [210, 54] on span "Reports" at bounding box center [223, 60] width 36 height 17
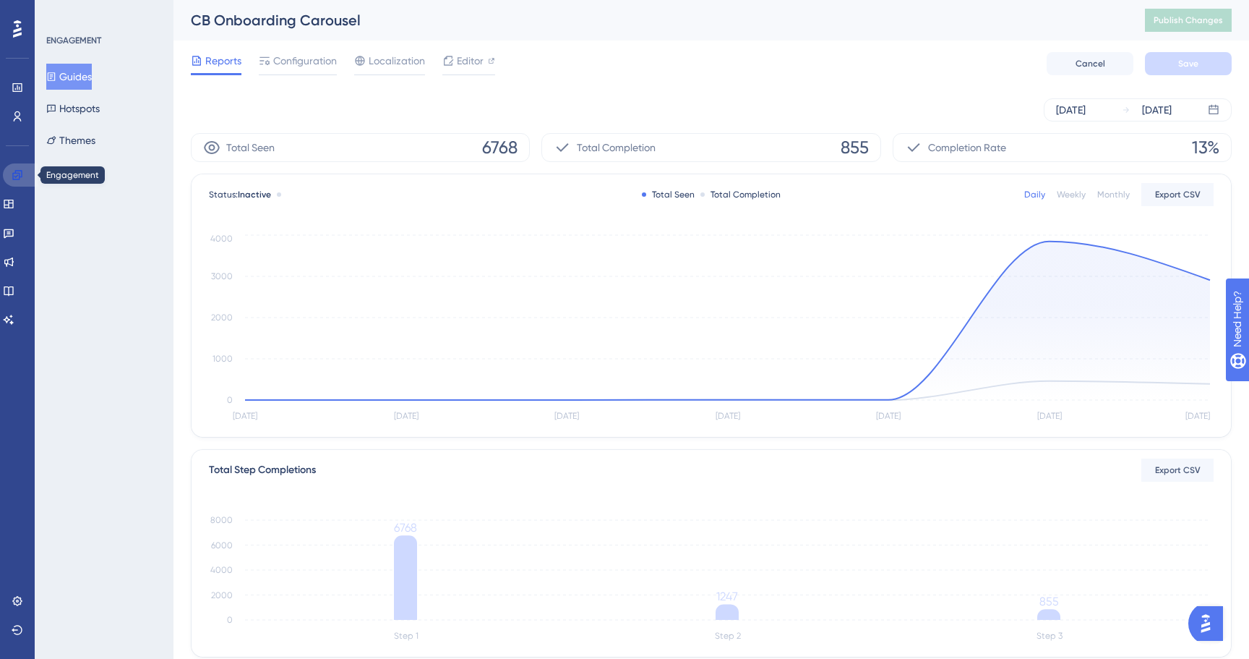
click at [21, 179] on icon at bounding box center [18, 175] width 12 height 12
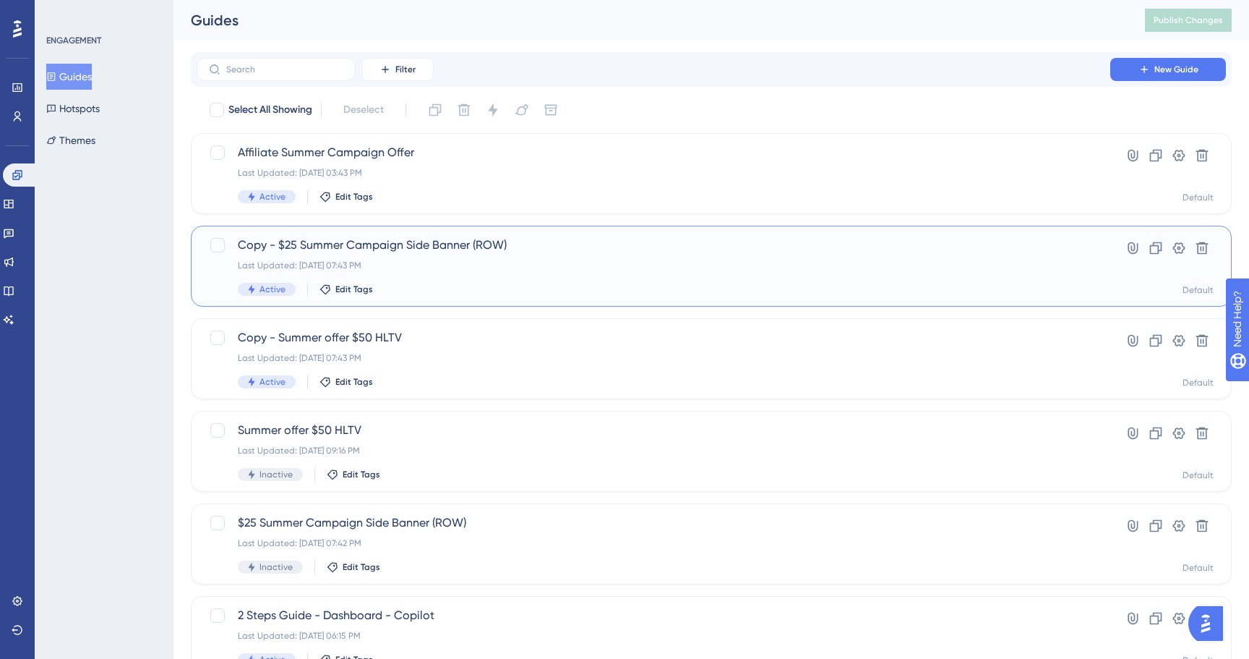
click at [563, 260] on div "Last Updated: [DATE] 07:43 PM" at bounding box center [654, 266] width 832 height 12
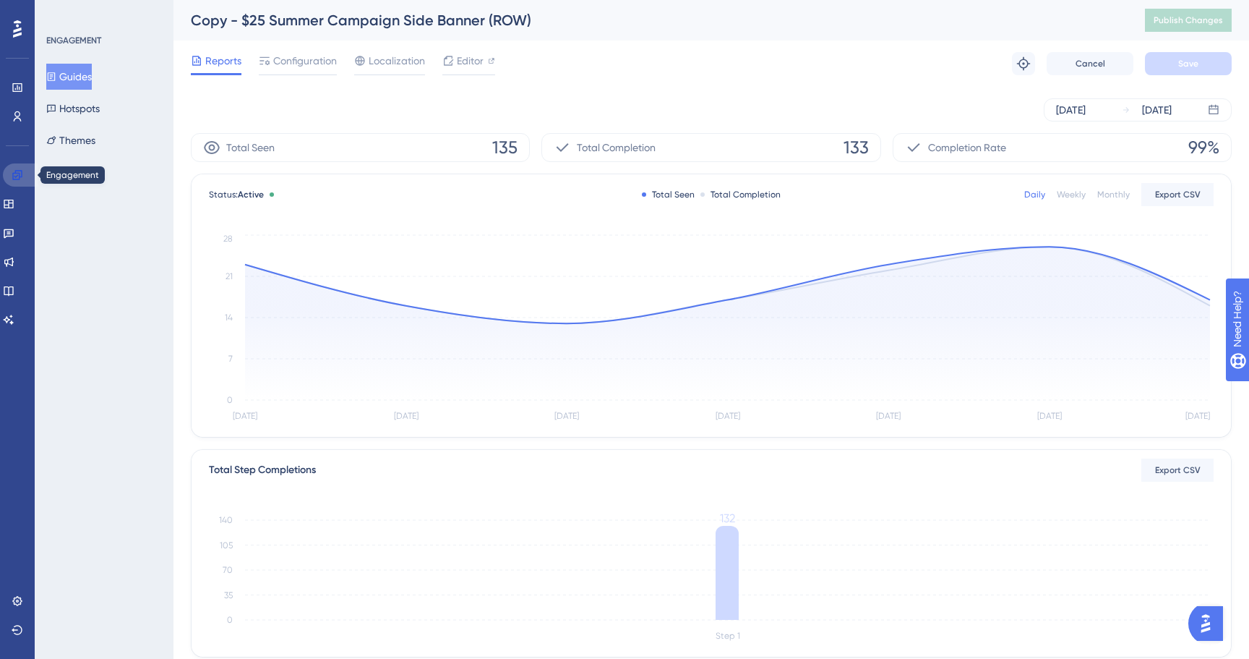
click at [24, 176] on link at bounding box center [20, 174] width 35 height 23
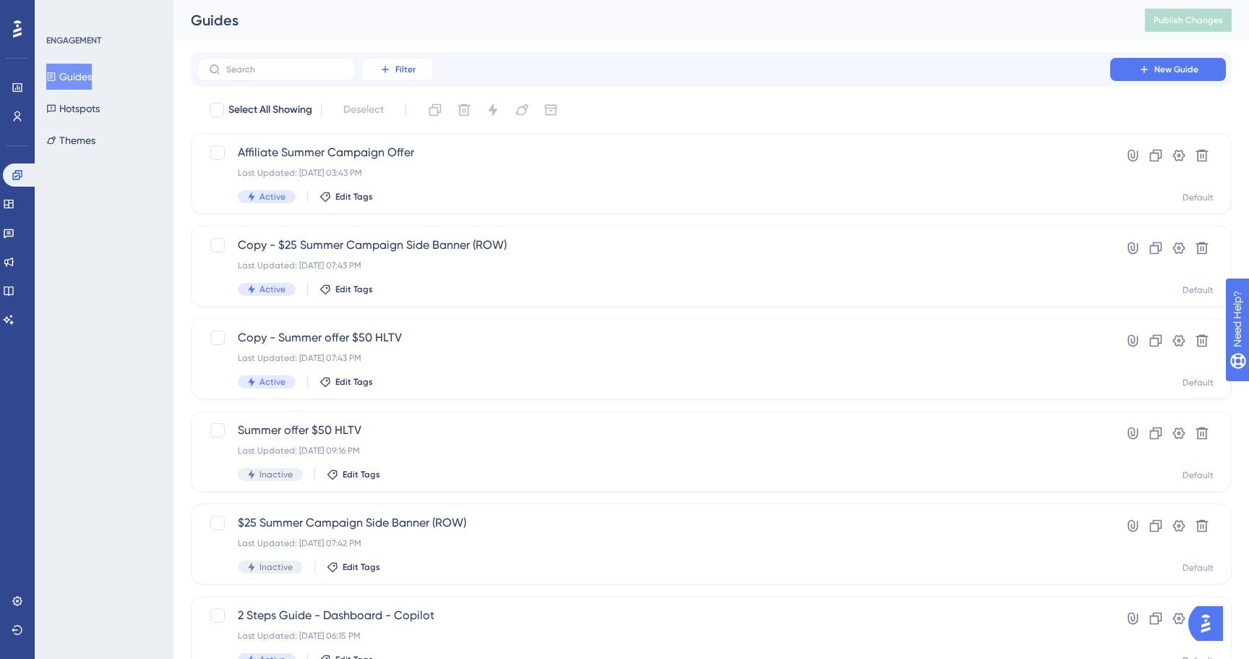
click at [401, 64] on span "Filter" at bounding box center [406, 70] width 20 height 12
click at [419, 189] on div "Status Status" at bounding box center [412, 197] width 59 height 29
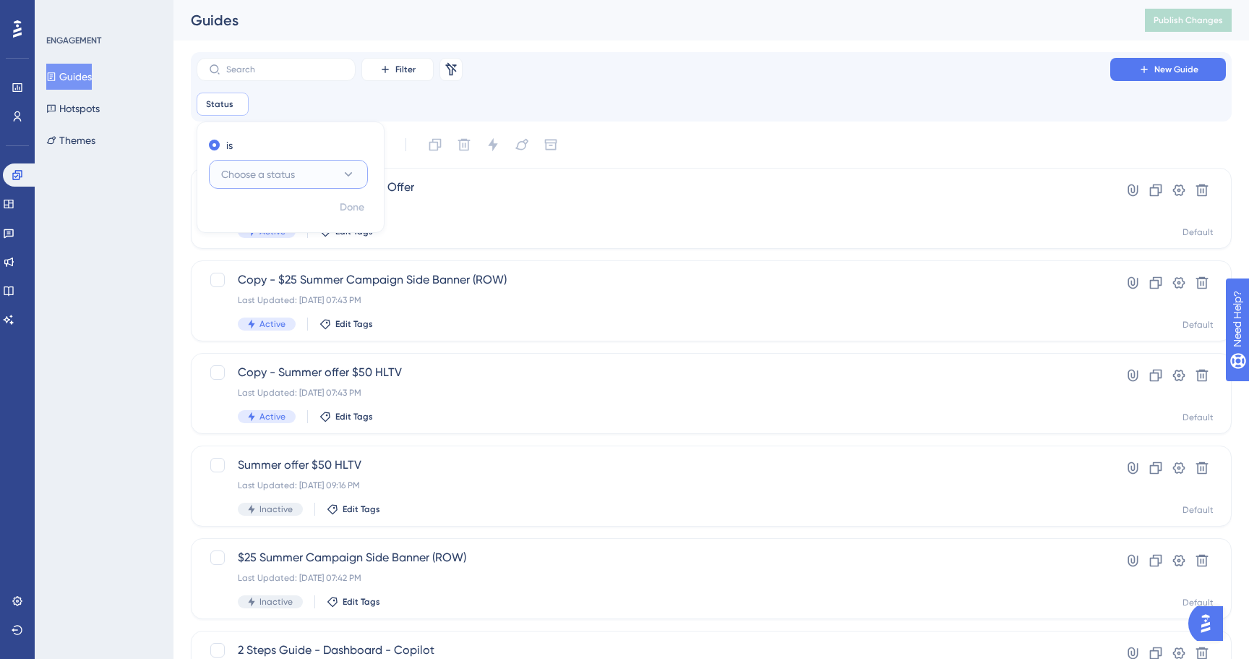
click at [266, 176] on span "Choose a status" at bounding box center [258, 174] width 74 height 17
click at [278, 210] on div "Active Active" at bounding box center [288, 218] width 117 height 29
click at [363, 205] on span "Done" at bounding box center [352, 207] width 25 height 17
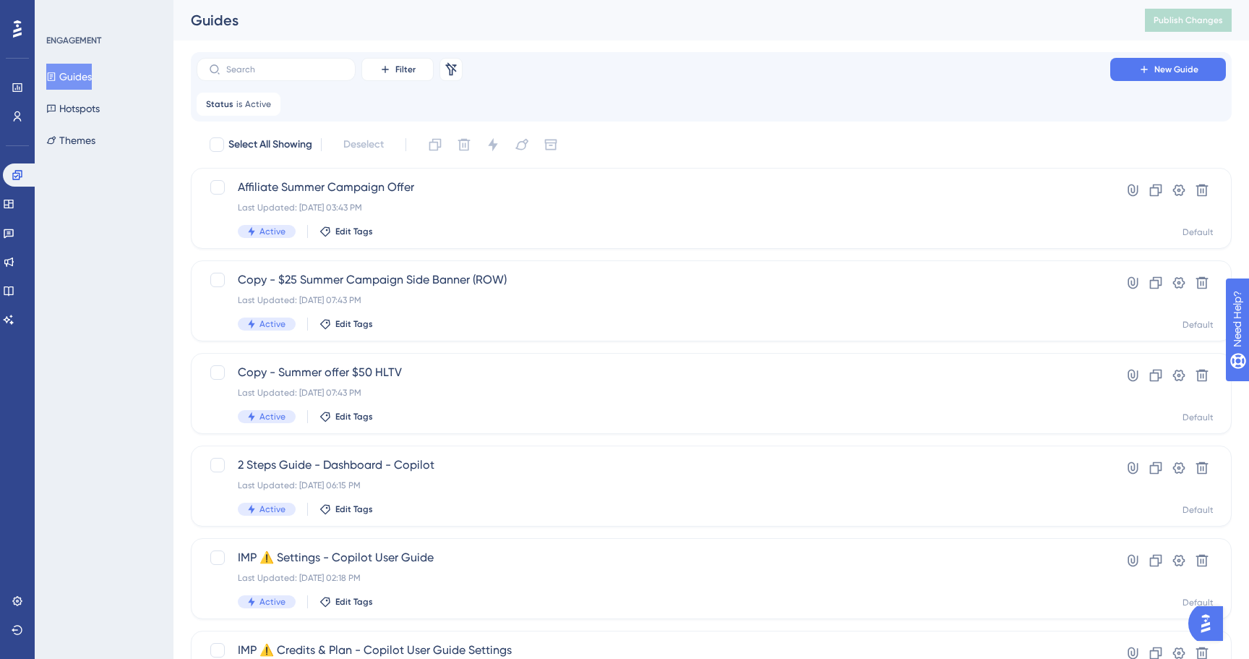
scroll to position [498, 0]
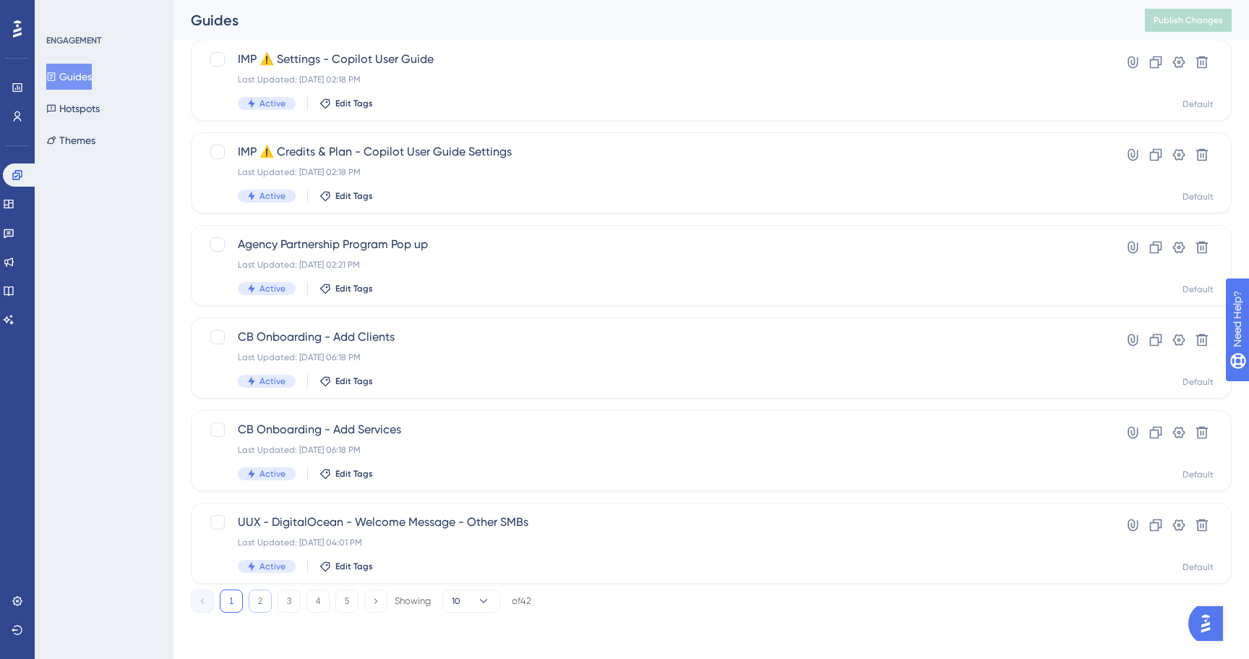
click at [259, 598] on button "2" at bounding box center [260, 600] width 23 height 23
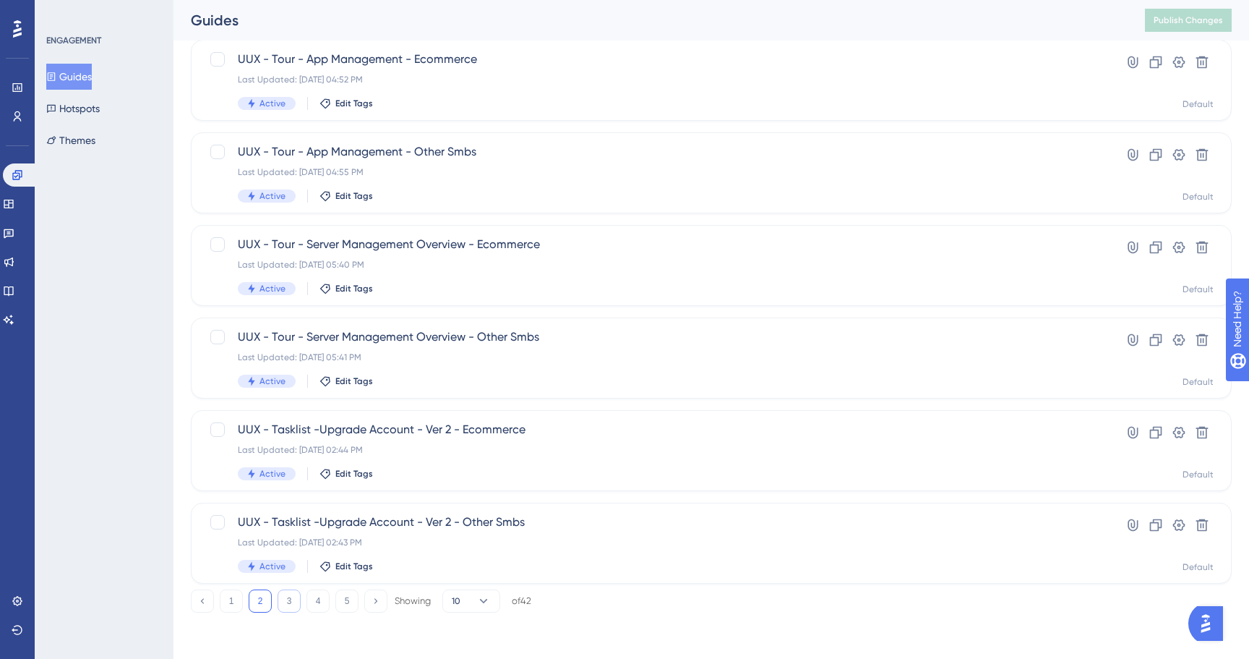
click at [294, 600] on button "3" at bounding box center [289, 600] width 23 height 23
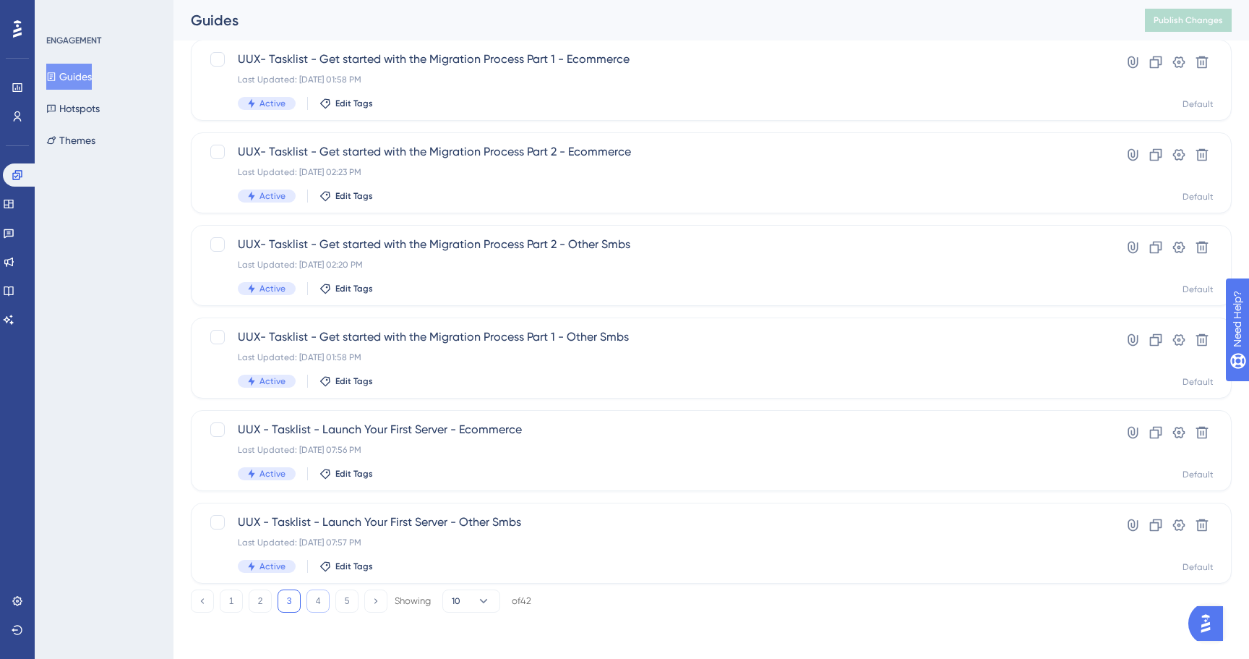
click at [325, 599] on button "4" at bounding box center [318, 600] width 23 height 23
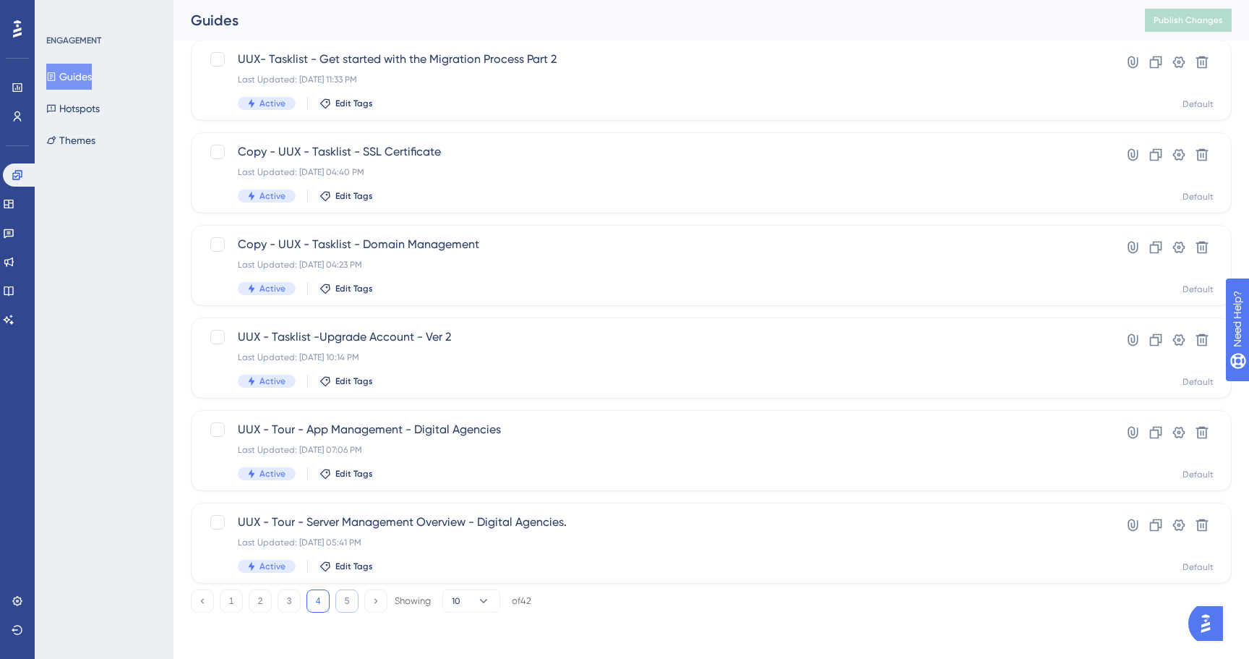
click at [354, 603] on button "5" at bounding box center [347, 600] width 23 height 23
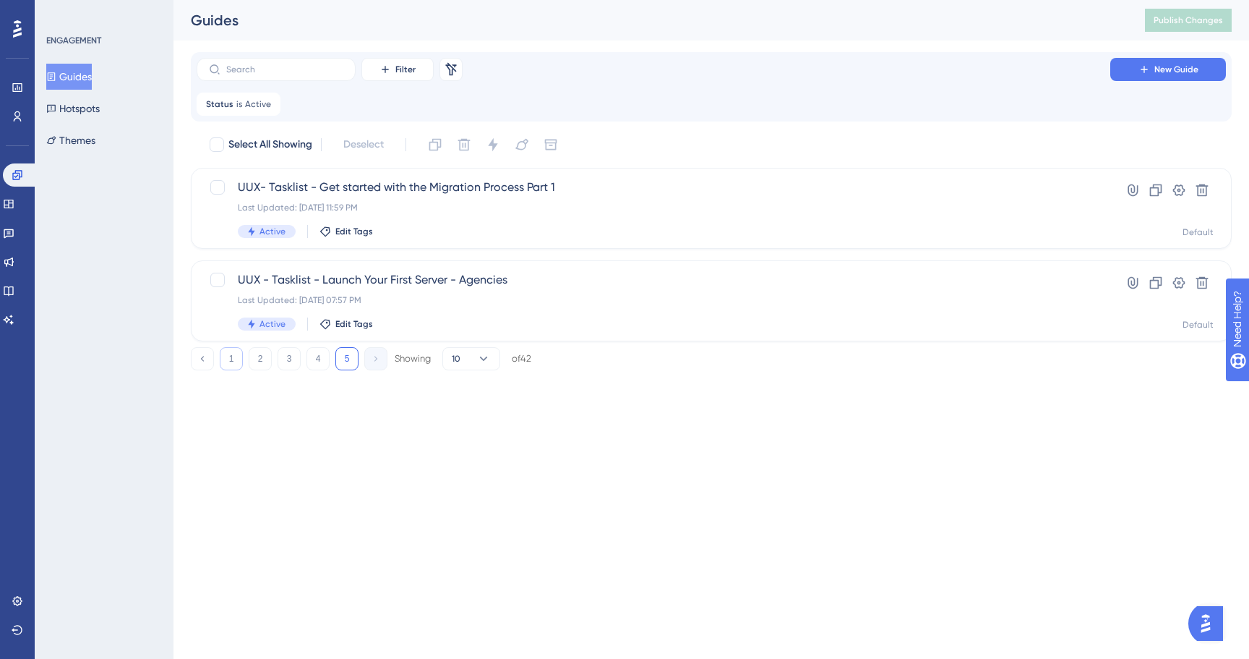
click at [232, 365] on button "1" at bounding box center [231, 358] width 23 height 23
